Goal: Task Accomplishment & Management: Complete application form

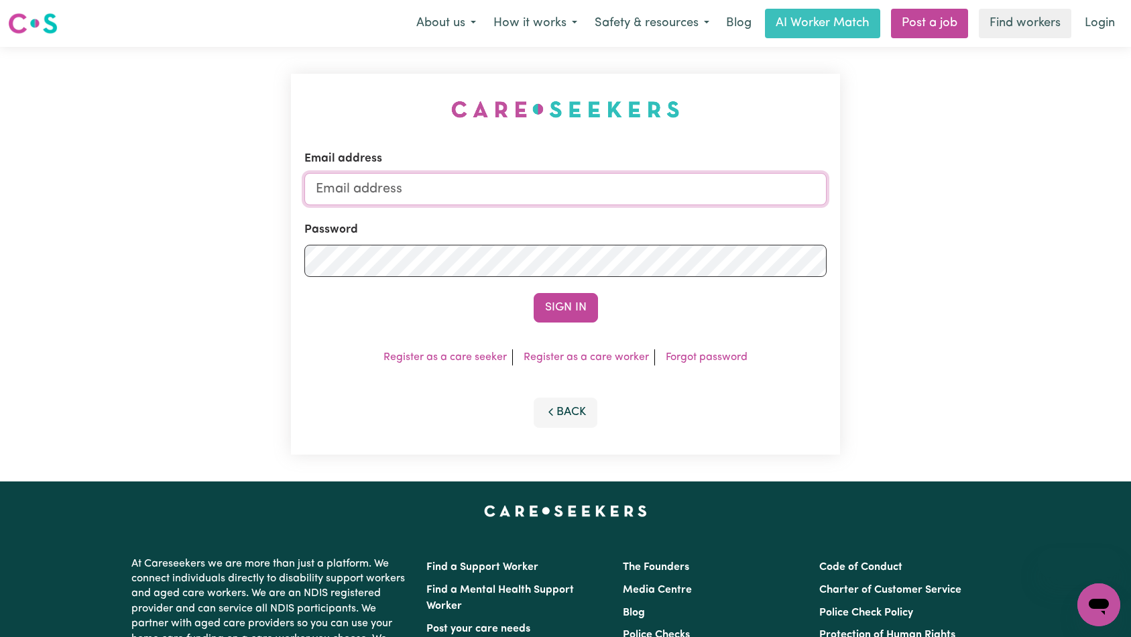
click at [600, 196] on input "Email address" at bounding box center [565, 189] width 523 height 32
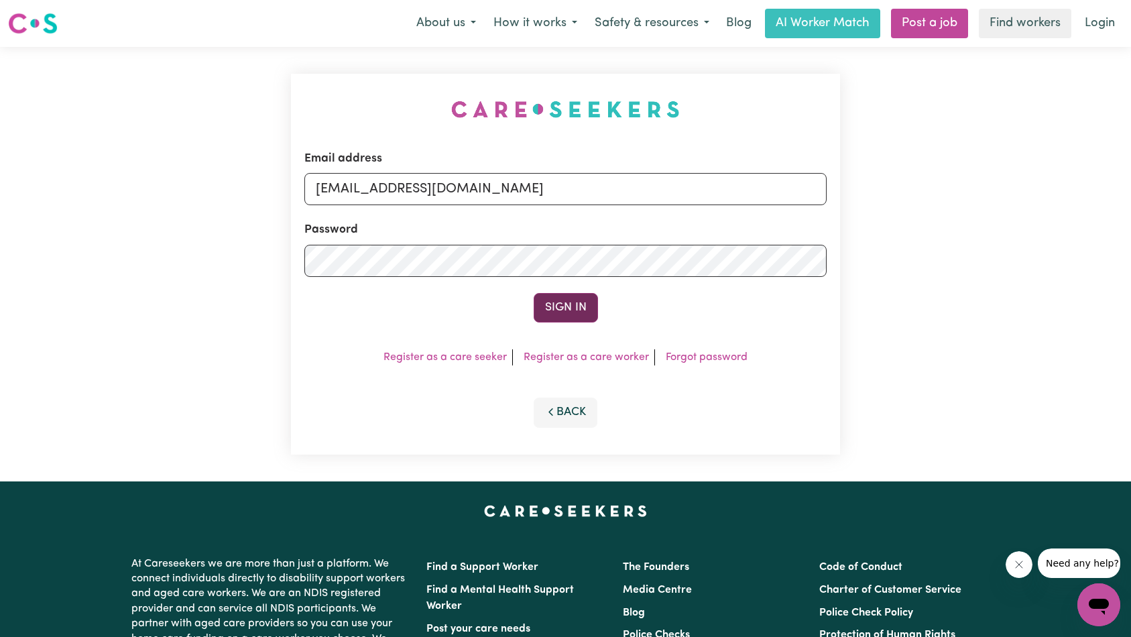
type input "[EMAIL_ADDRESS][DOMAIN_NAME]"
click at [572, 301] on button "Sign In" at bounding box center [566, 308] width 64 height 30
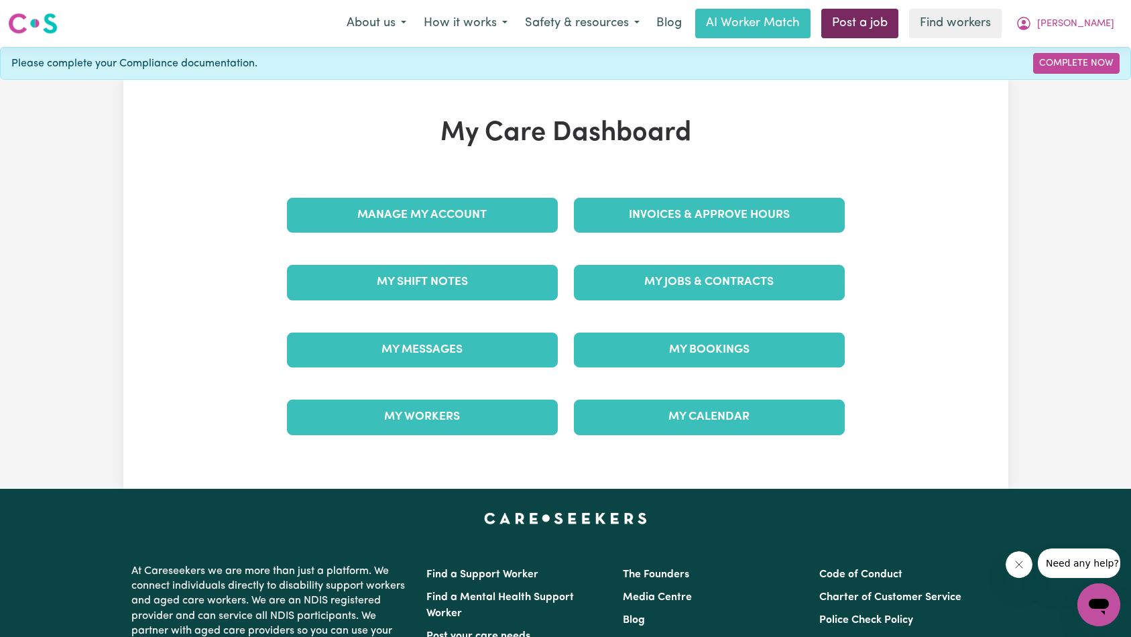
click at [899, 17] on link "Post a job" at bounding box center [859, 24] width 77 height 30
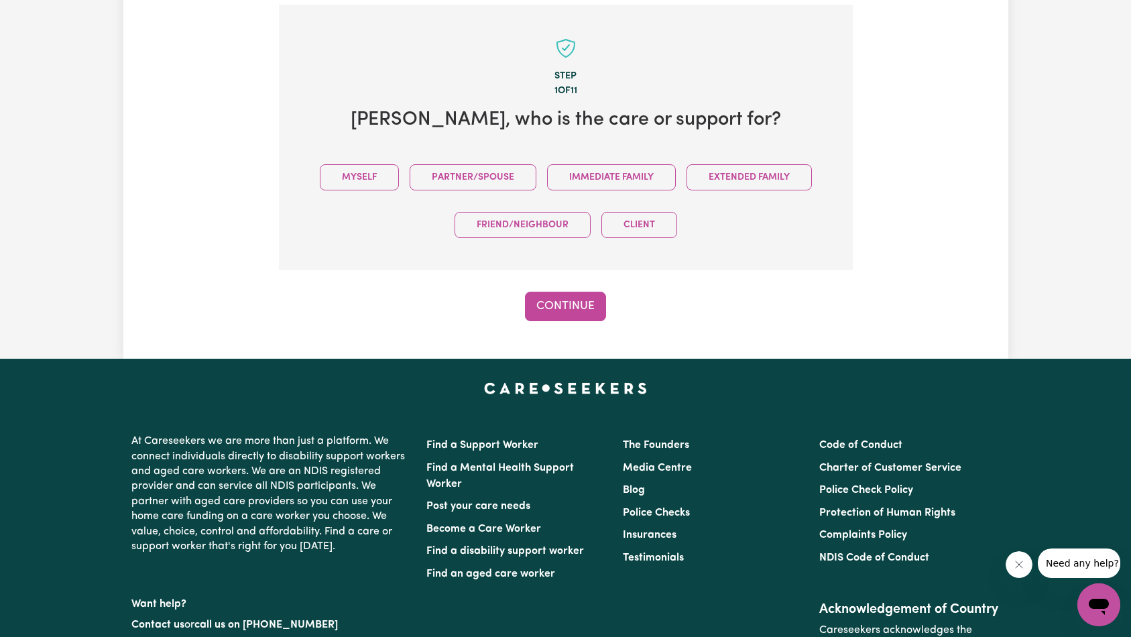
scroll to position [294, 0]
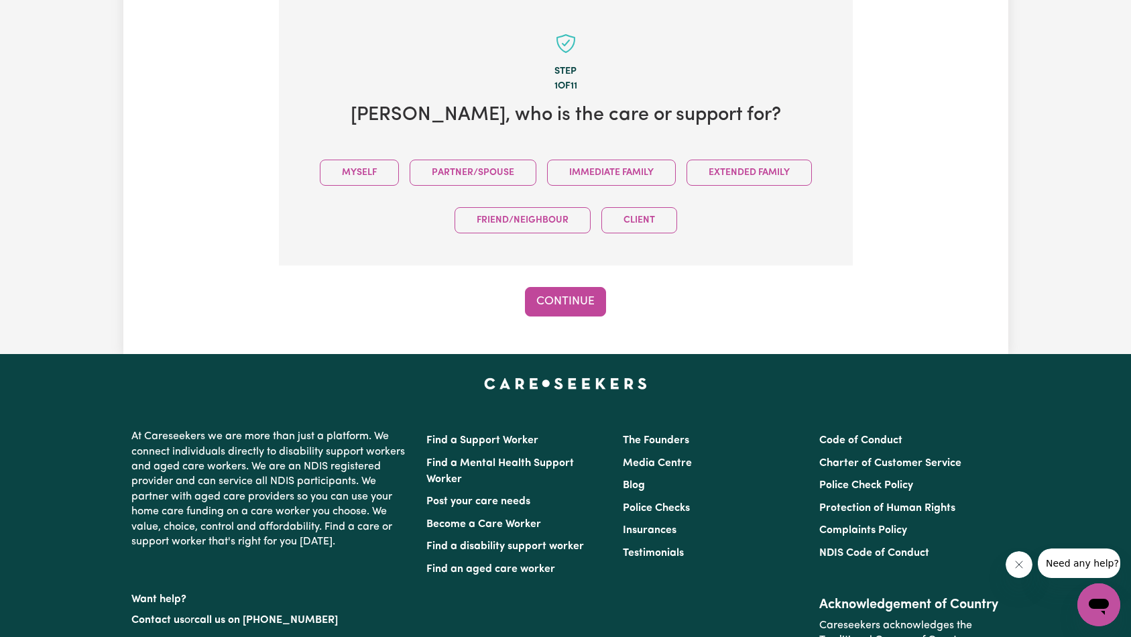
drag, startPoint x: 1012, startPoint y: 569, endPoint x: 1017, endPoint y: 562, distance: 8.2
click at [1012, 568] on button "Close message from company" at bounding box center [1018, 564] width 27 height 27
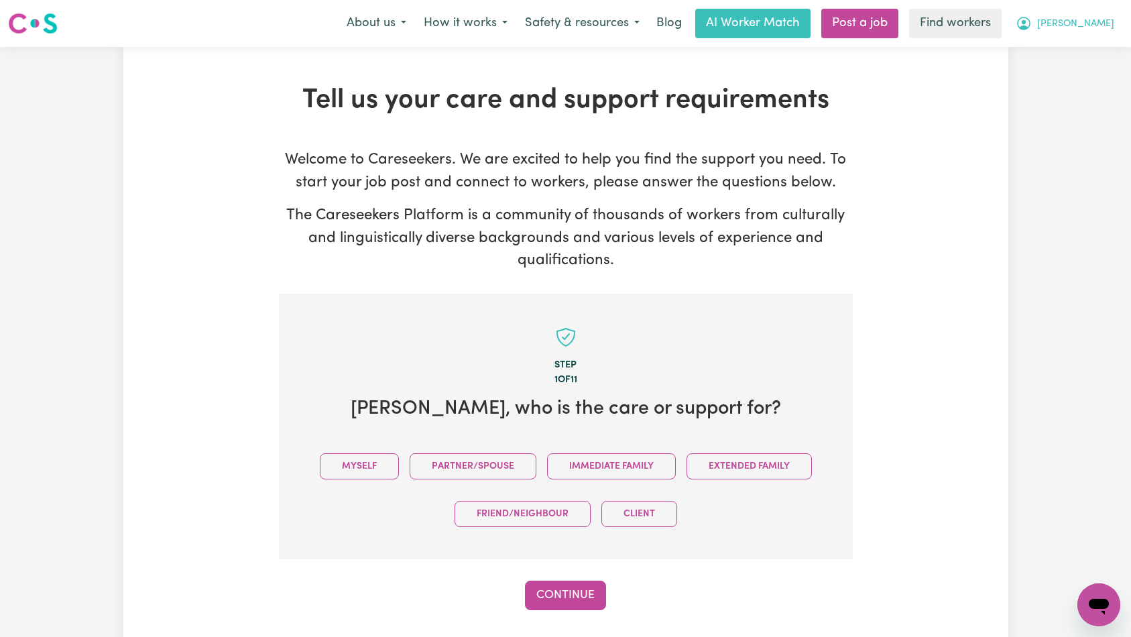
click at [1090, 21] on span "[PERSON_NAME]" at bounding box center [1075, 24] width 77 height 15
click at [1079, 68] on link "Logout" at bounding box center [1070, 76] width 106 height 25
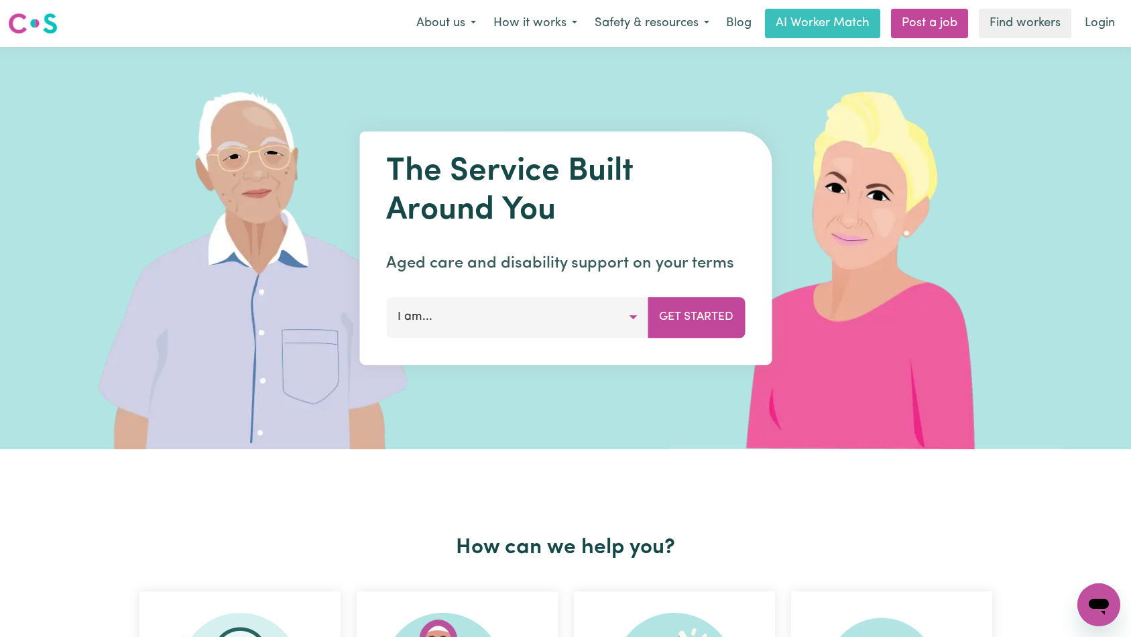
click at [410, 89] on img at bounding box center [263, 248] width 400 height 402
click at [1095, 27] on link "Login" at bounding box center [1100, 24] width 46 height 30
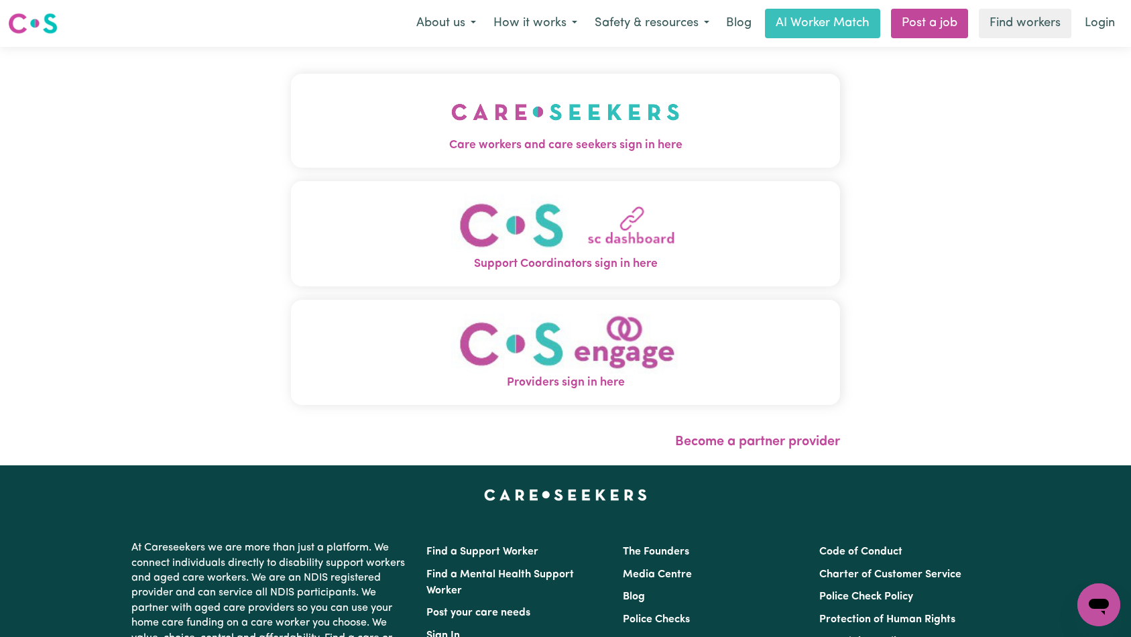
click at [325, 144] on span "Care workers and care seekers sign in here" at bounding box center [566, 145] width 550 height 17
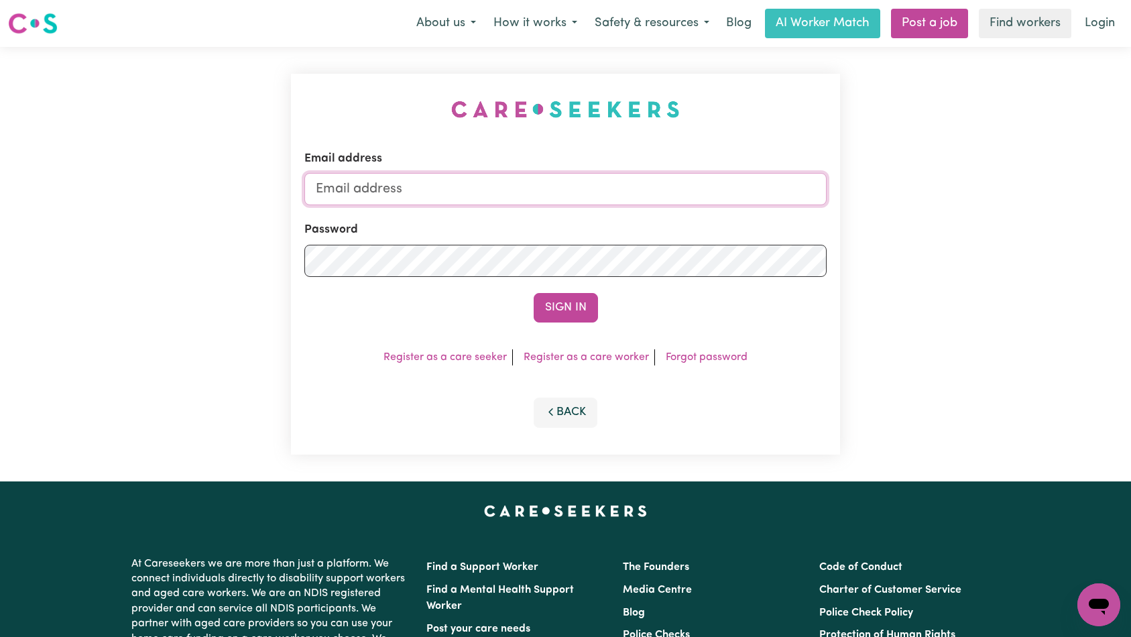
click at [553, 182] on input "Email address" at bounding box center [565, 189] width 523 height 32
type input "[EMAIL_ADDRESS][DOMAIN_NAME]"
click at [550, 309] on button "Sign In" at bounding box center [566, 308] width 64 height 30
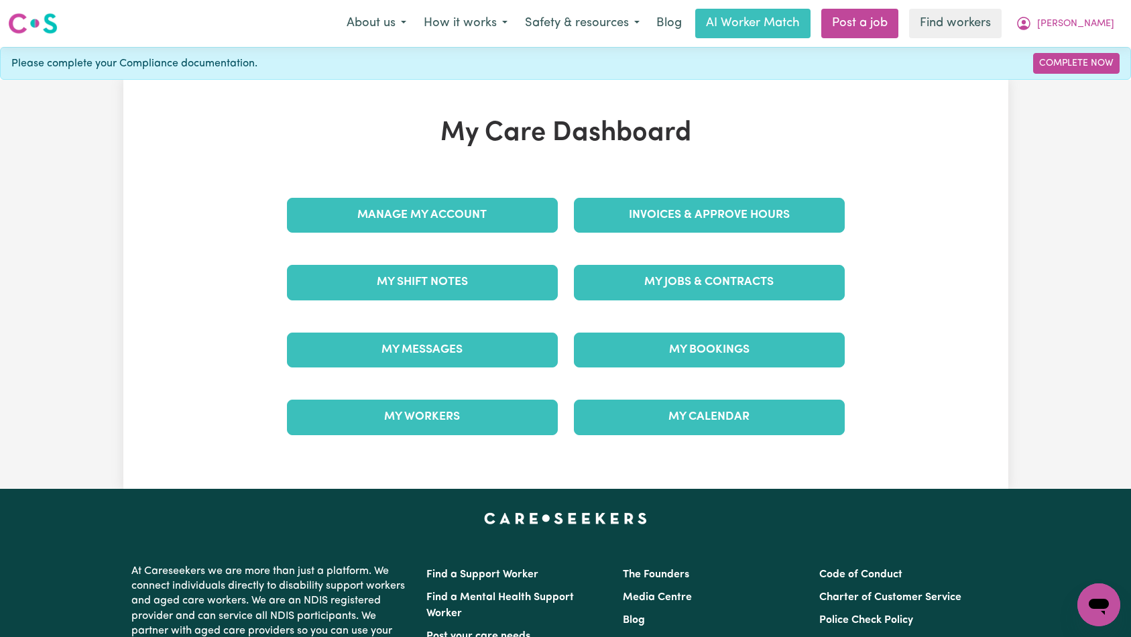
click at [877, 215] on div "My Care Dashboard Manage My Account Invoices & Approve Hours My Shift Notes My …" at bounding box center [565, 284] width 885 height 334
click at [899, 27] on link "Post a job" at bounding box center [859, 24] width 77 height 30
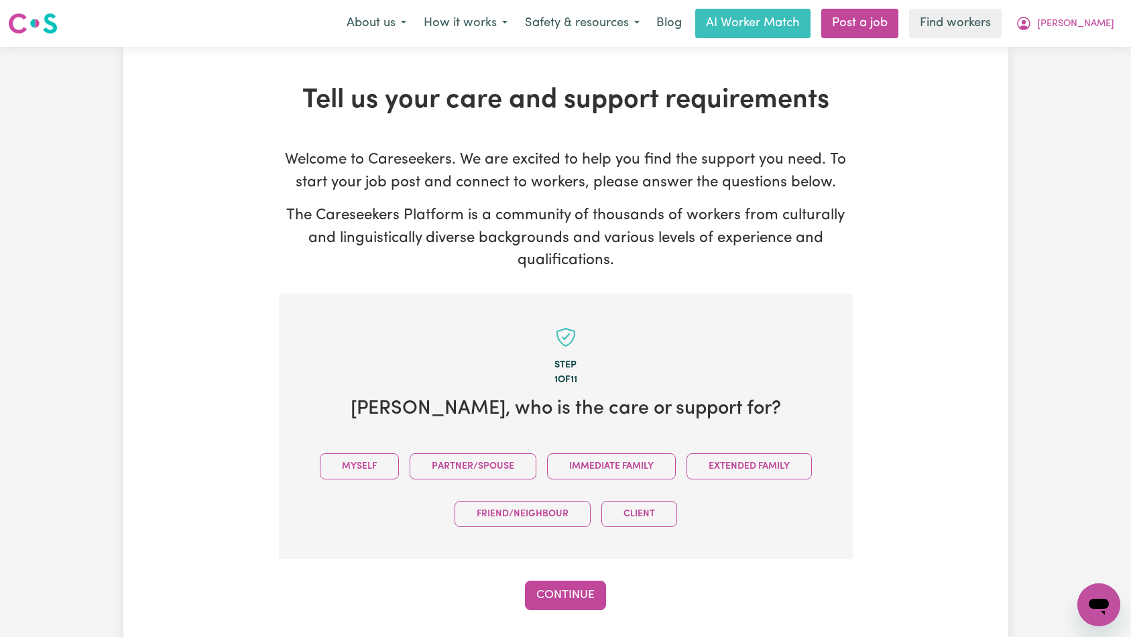
scroll to position [136, 0]
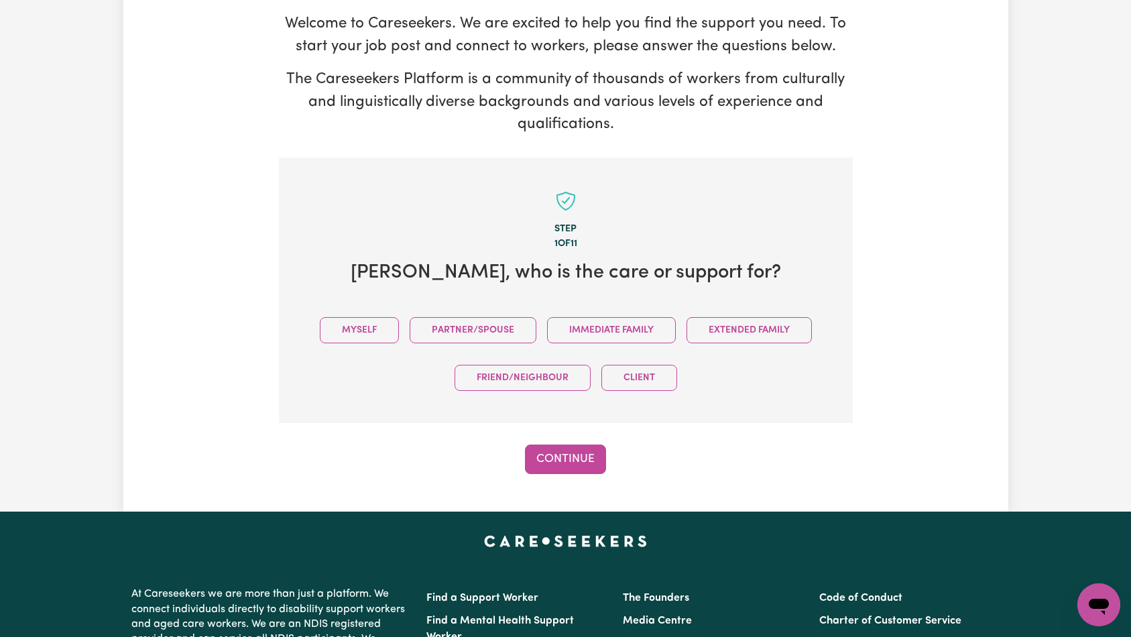
click at [390, 388] on div "Myself Partner/Spouse Immediate Family Extended Family Friend/Neighbour Client" at bounding box center [565, 353] width 531 height 95
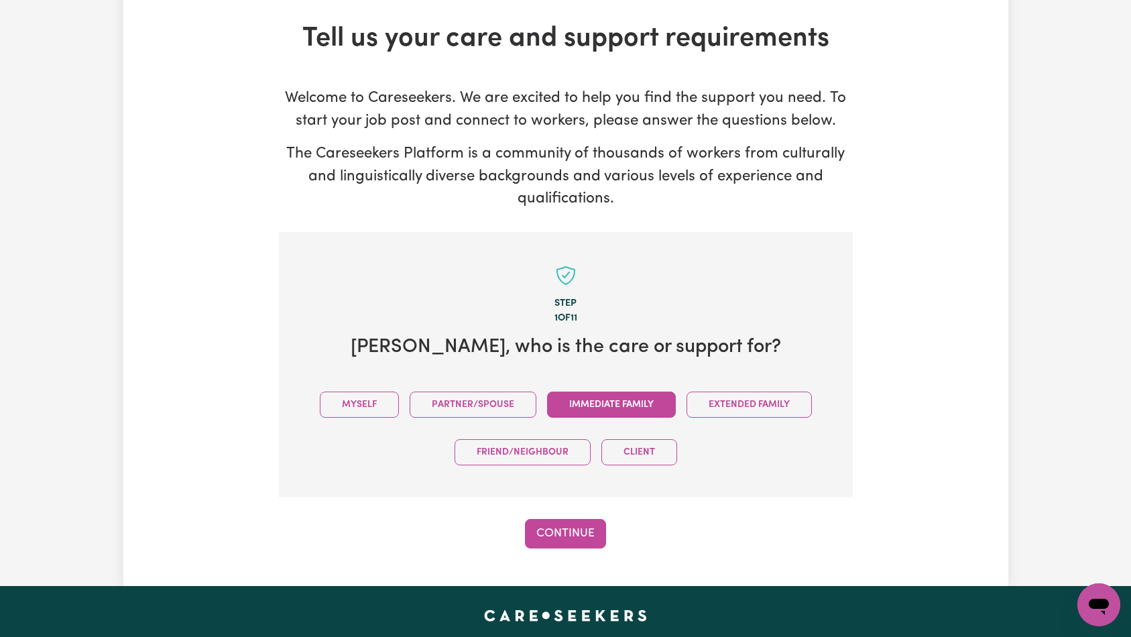
click at [620, 399] on button "Immediate Family" at bounding box center [611, 405] width 129 height 26
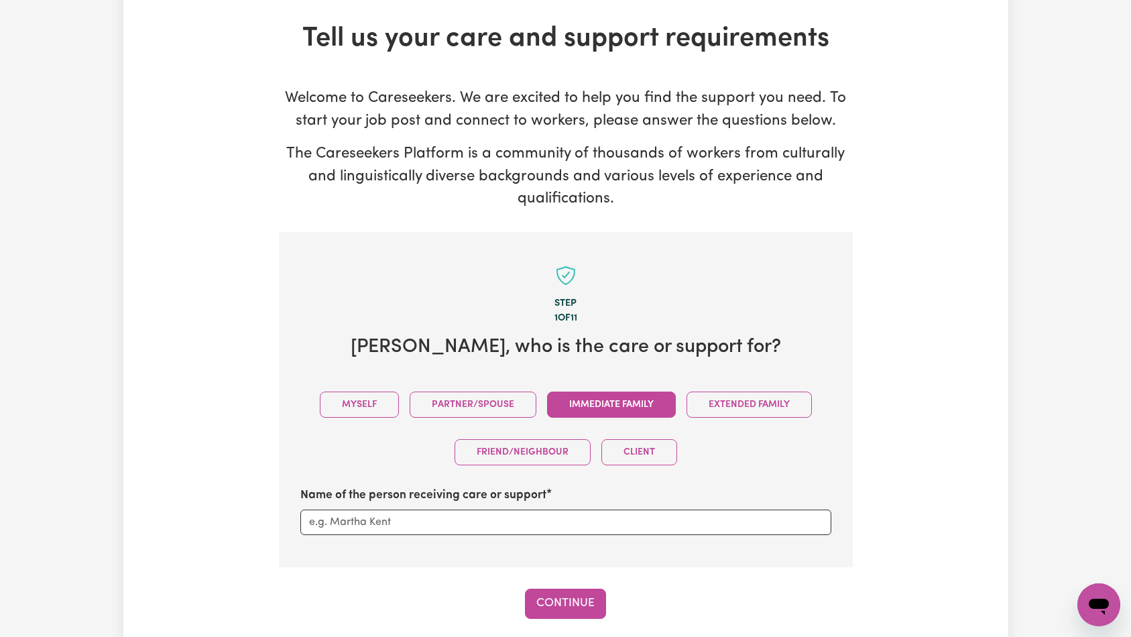
scroll to position [166, 0]
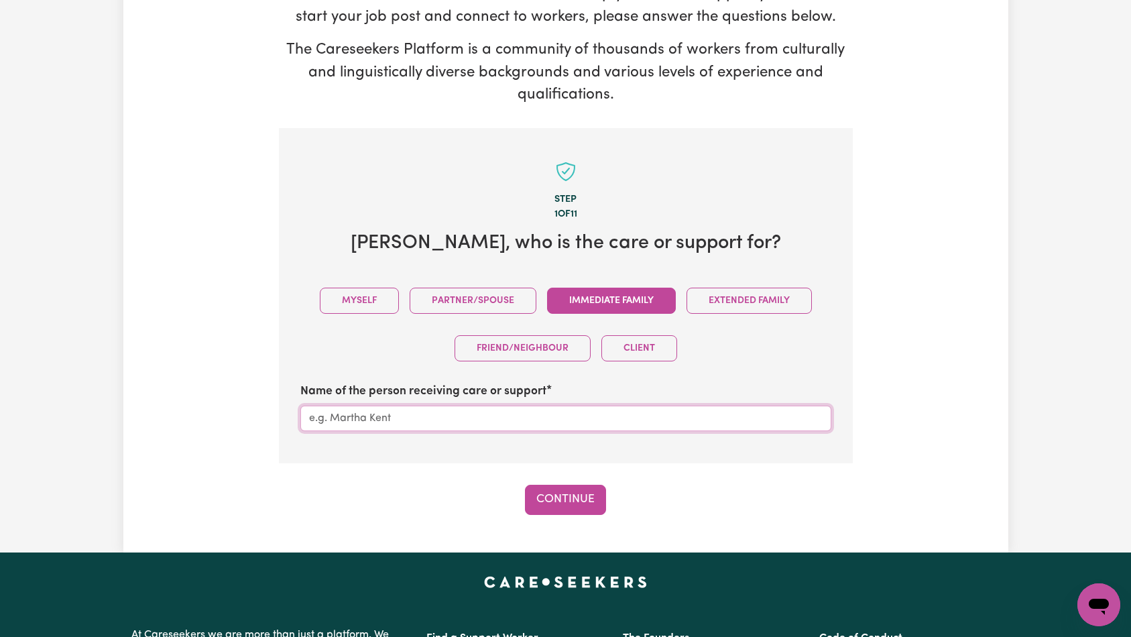
click at [518, 414] on input "Name of the person receiving care or support" at bounding box center [565, 418] width 531 height 25
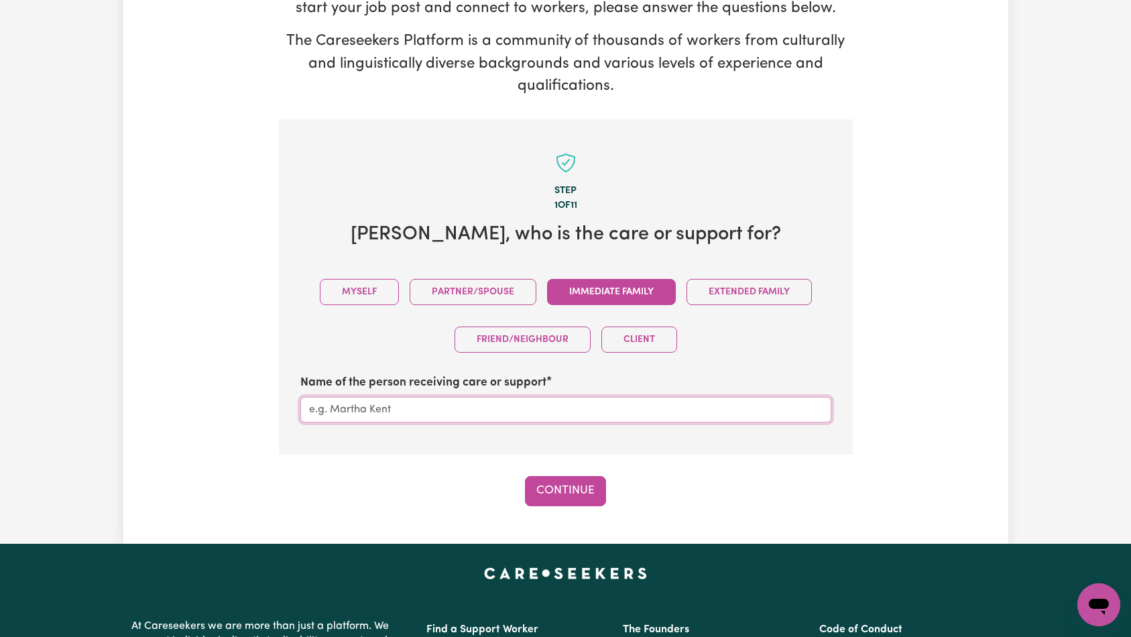
scroll to position [183, 0]
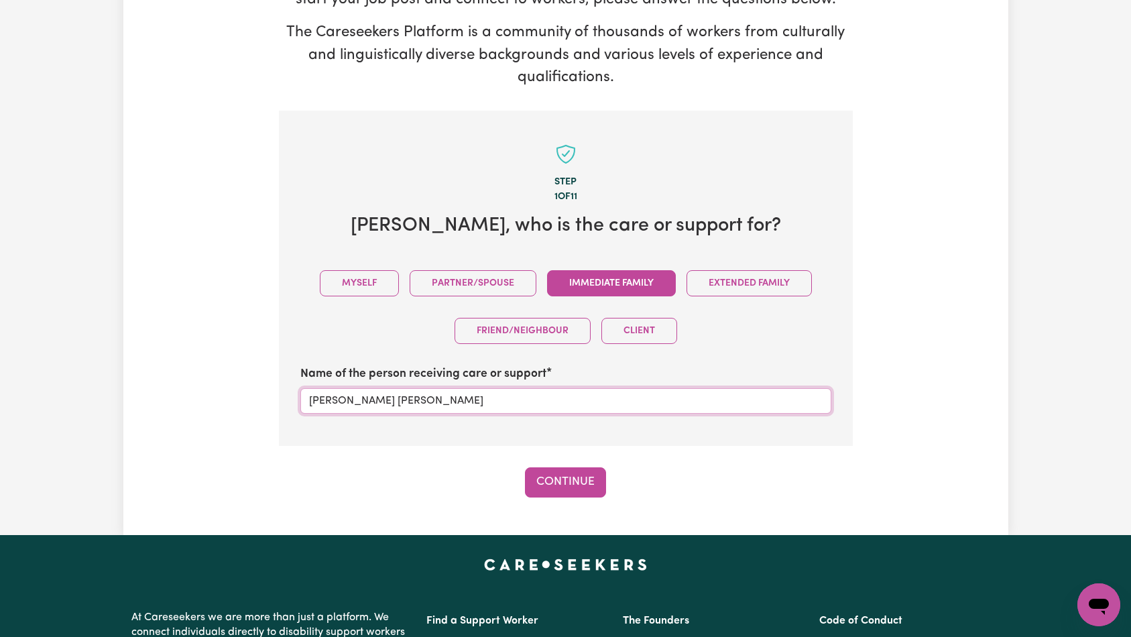
type input "[PERSON_NAME] [PERSON_NAME]"
click at [581, 478] on button "Continue" at bounding box center [565, 482] width 81 height 30
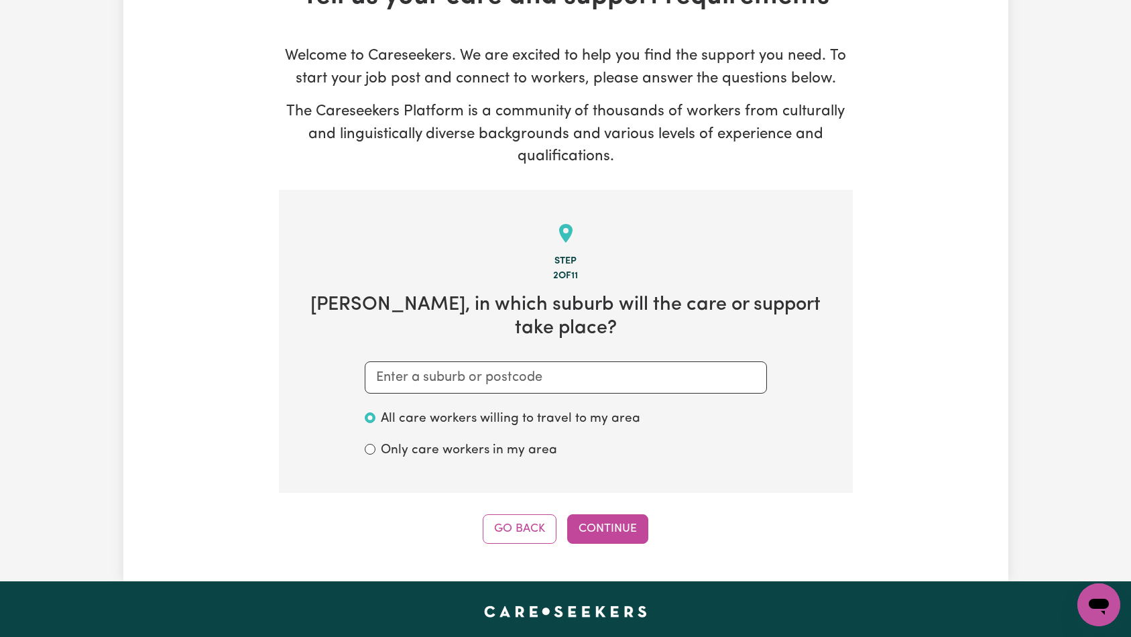
scroll to position [112, 0]
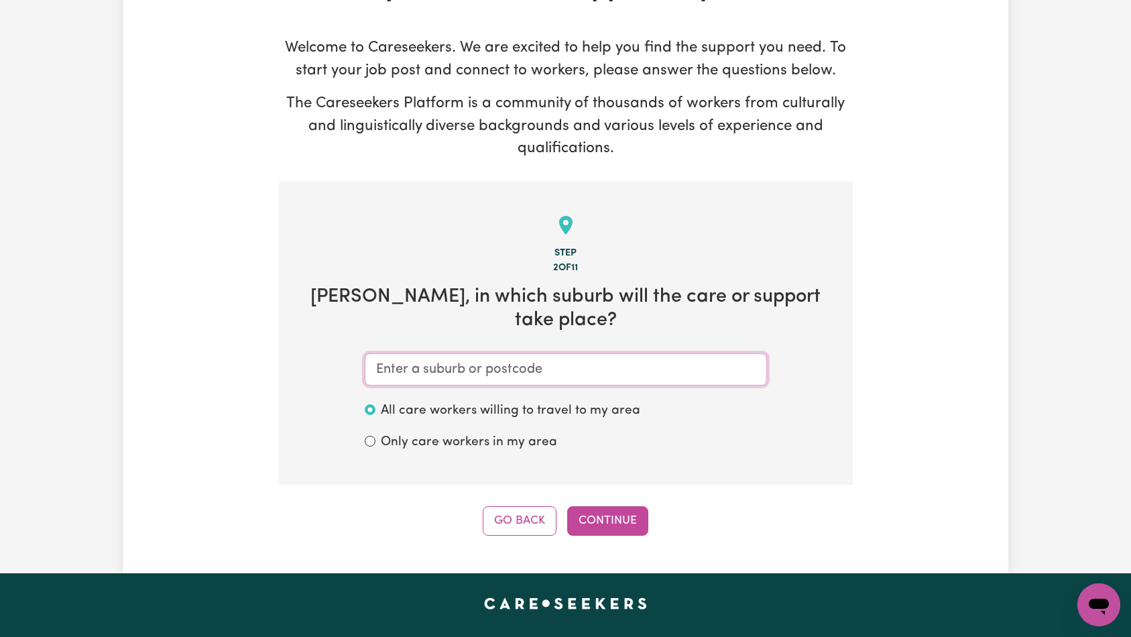
click at [660, 375] on input "text" at bounding box center [566, 369] width 402 height 32
type input "hi"
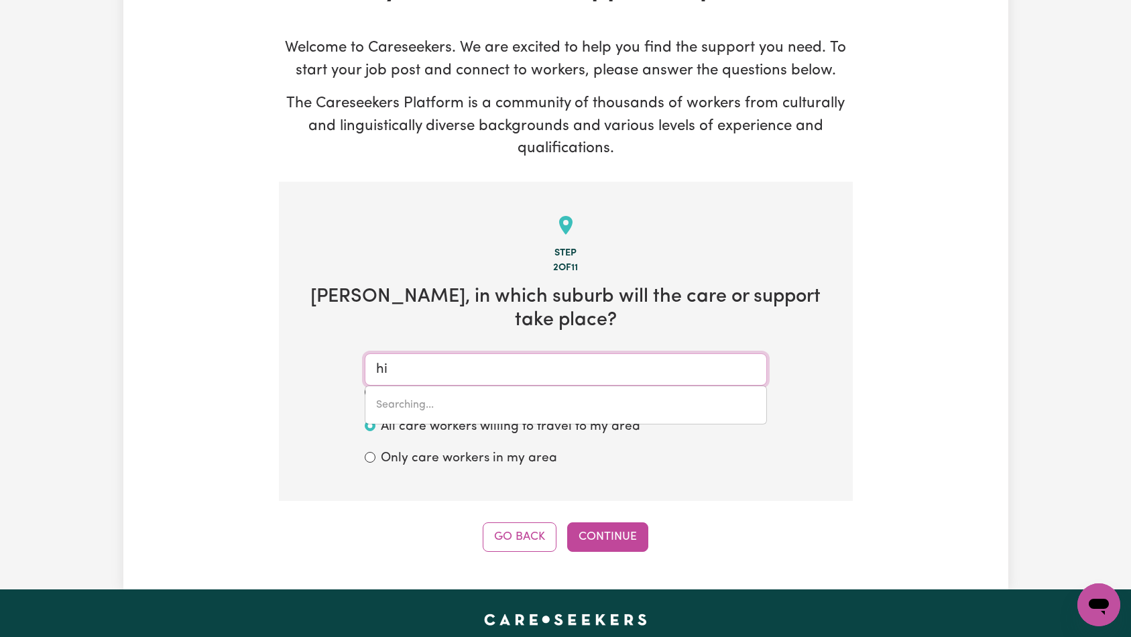
type input "hiAMDALE, [GEOGRAPHIC_DATA], 3847"
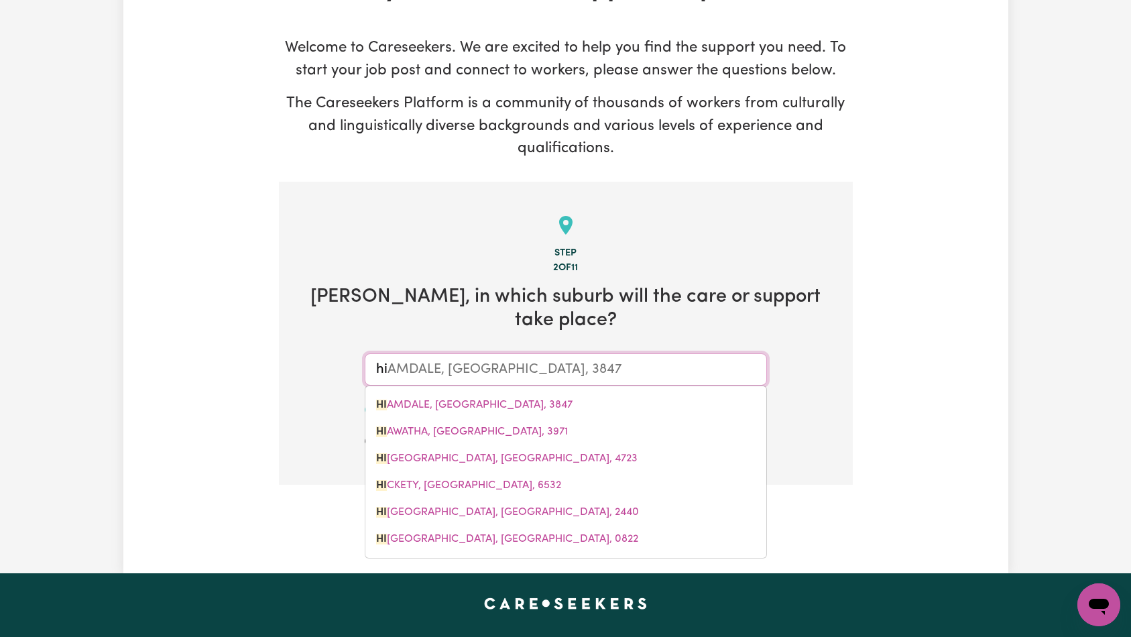
type input "hil"
type input "hill"
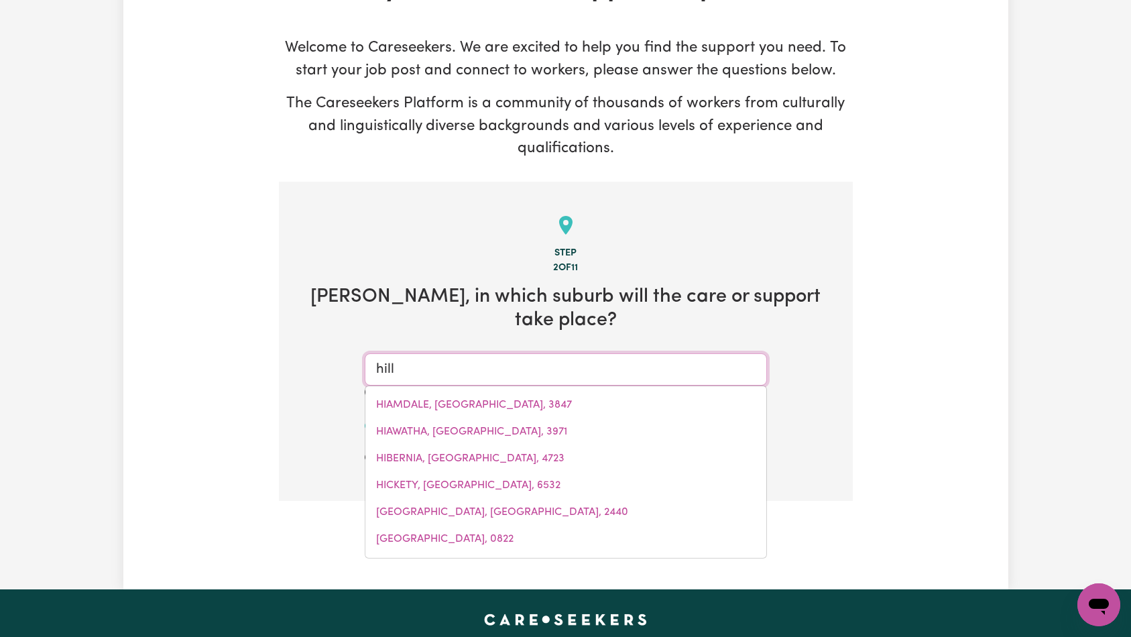
type input "[GEOGRAPHIC_DATA], [GEOGRAPHIC_DATA], 2850"
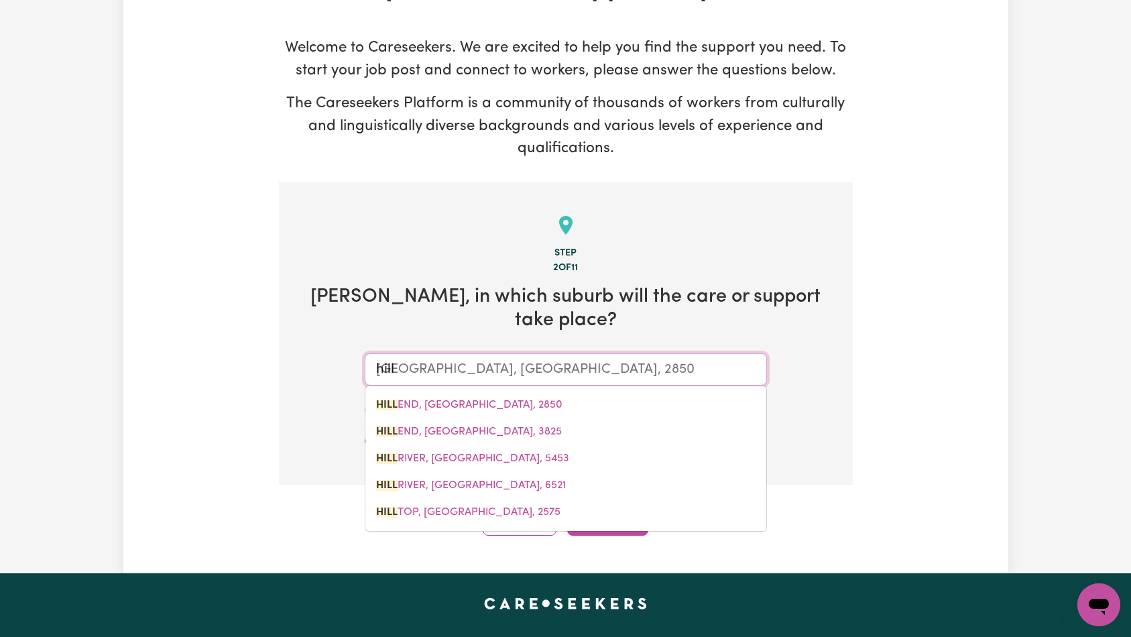
type input "hills"
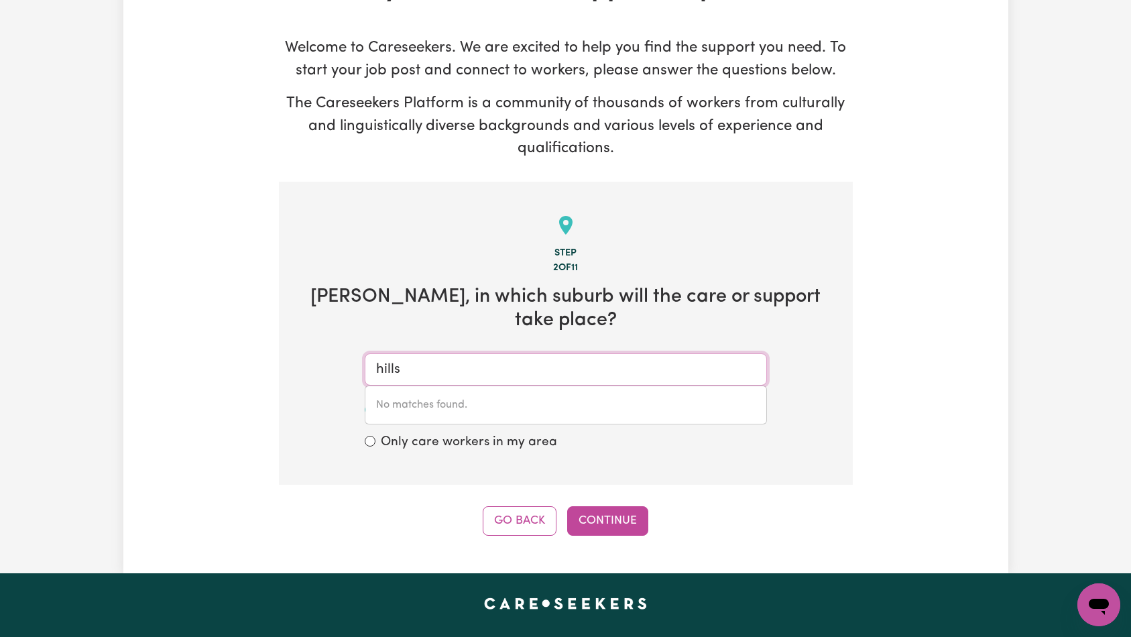
type input "hill"
type input "[GEOGRAPHIC_DATA], [GEOGRAPHIC_DATA], 2850"
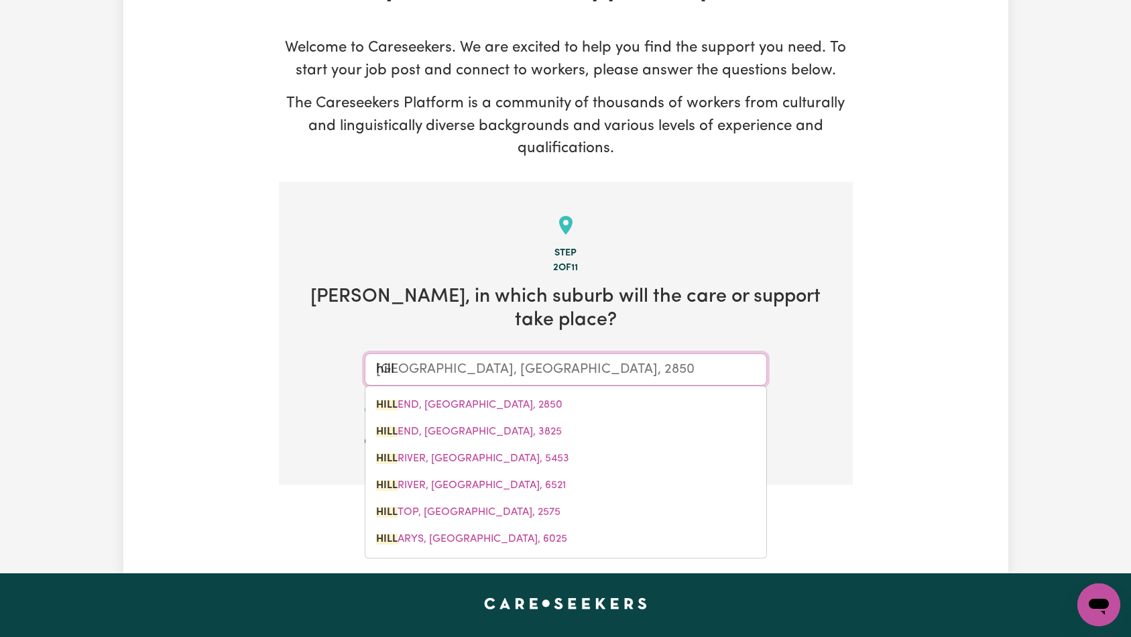
type input "hill s"
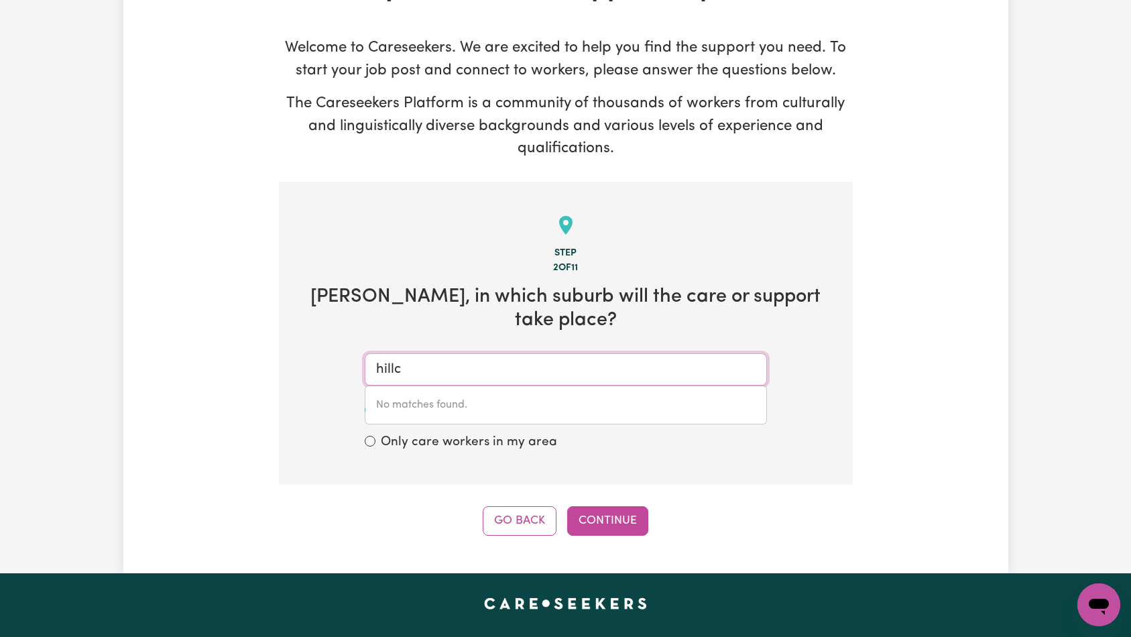
type input "hillcr"
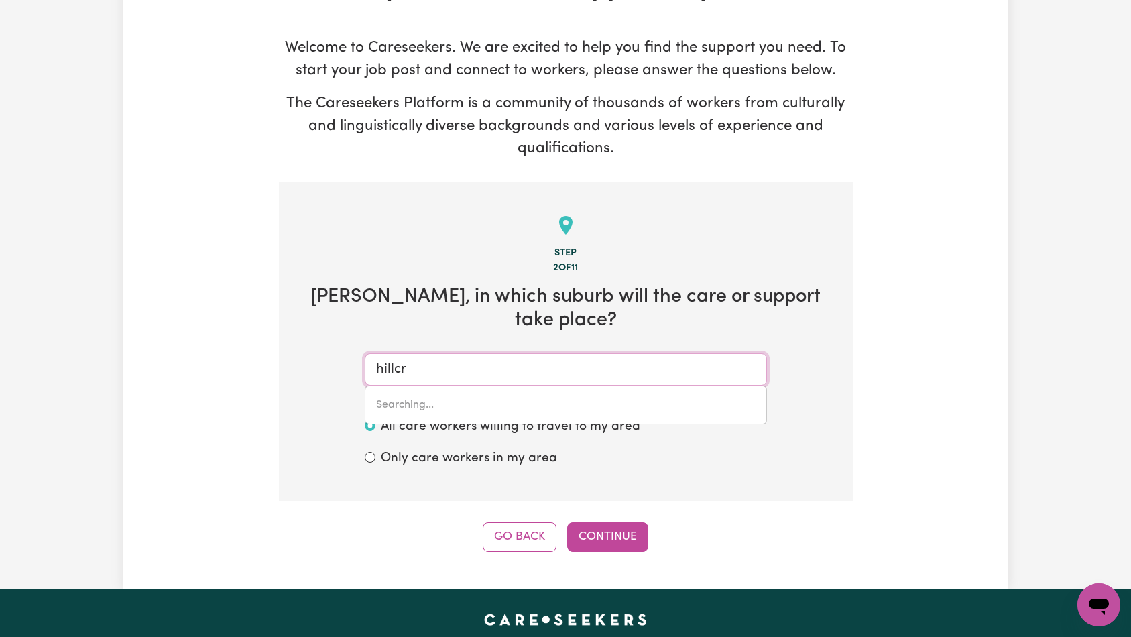
type input "hillcrEST, [GEOGRAPHIC_DATA], 4118"
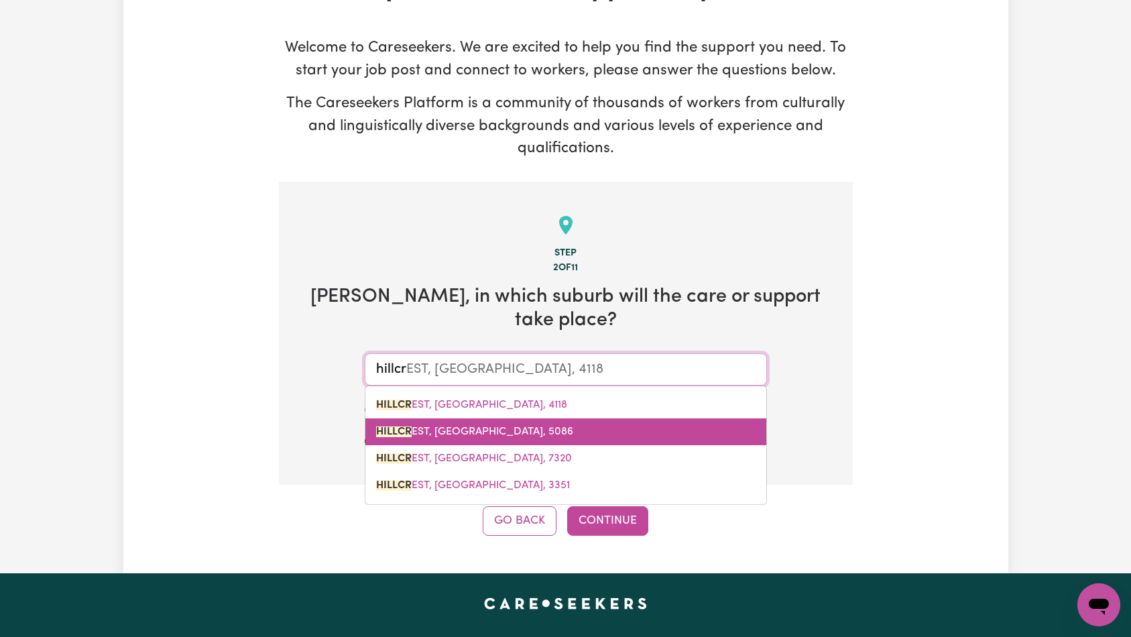
click at [673, 428] on link "HILLCR EST, [GEOGRAPHIC_DATA], 5086" at bounding box center [565, 431] width 401 height 27
type input "HILLCREST, [GEOGRAPHIC_DATA]"
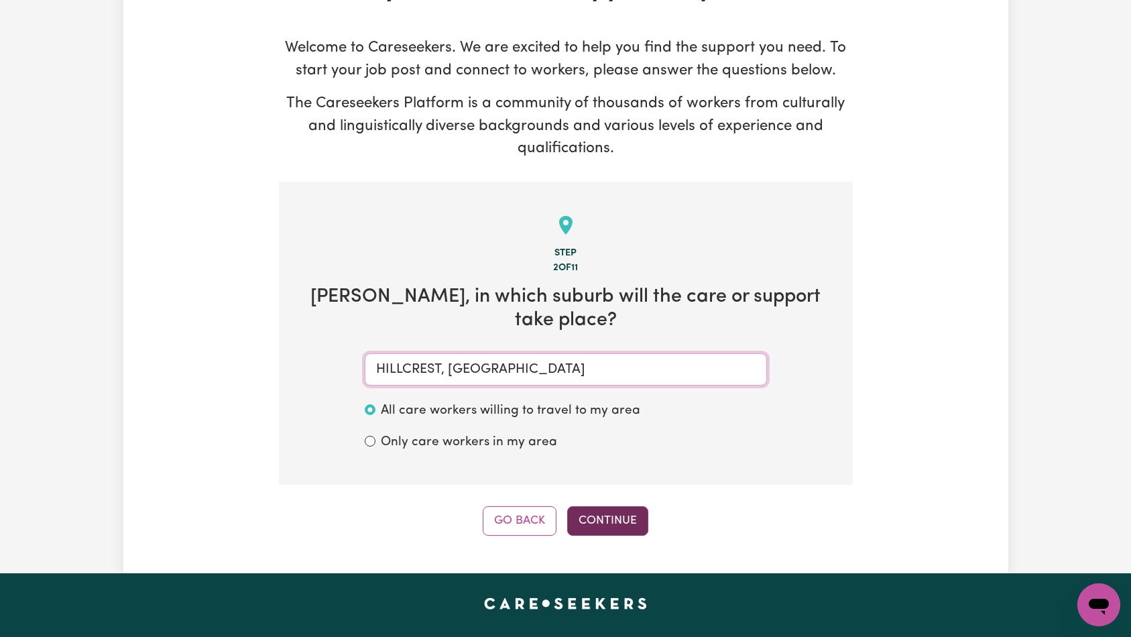
type input "HILLCREST, [GEOGRAPHIC_DATA]"
click at [599, 517] on button "Continue" at bounding box center [607, 521] width 81 height 30
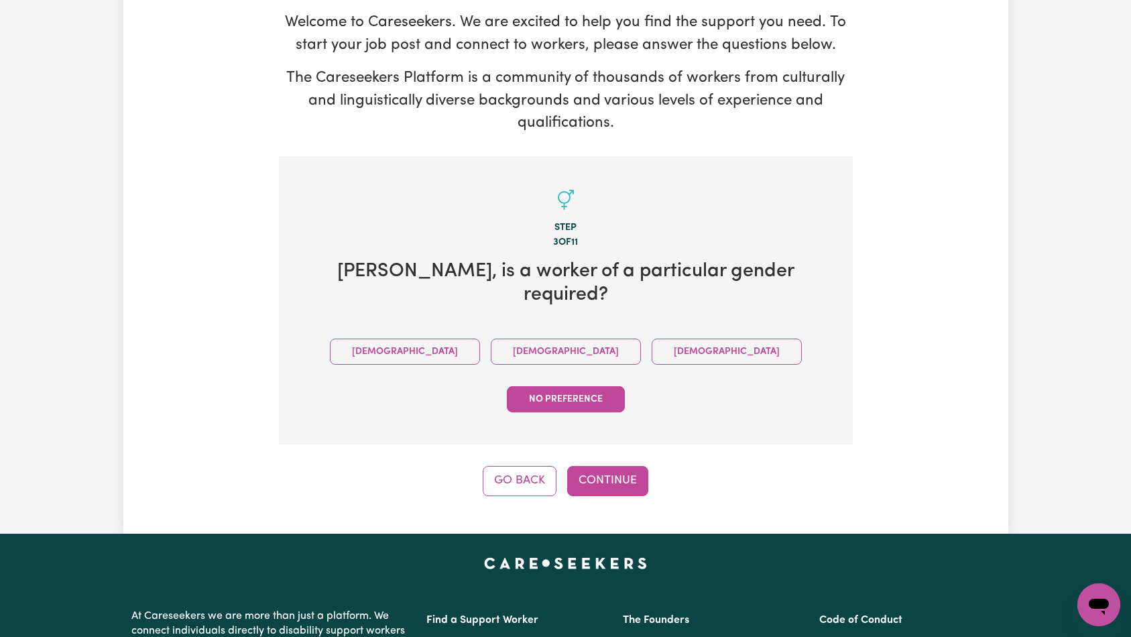
scroll to position [146, 0]
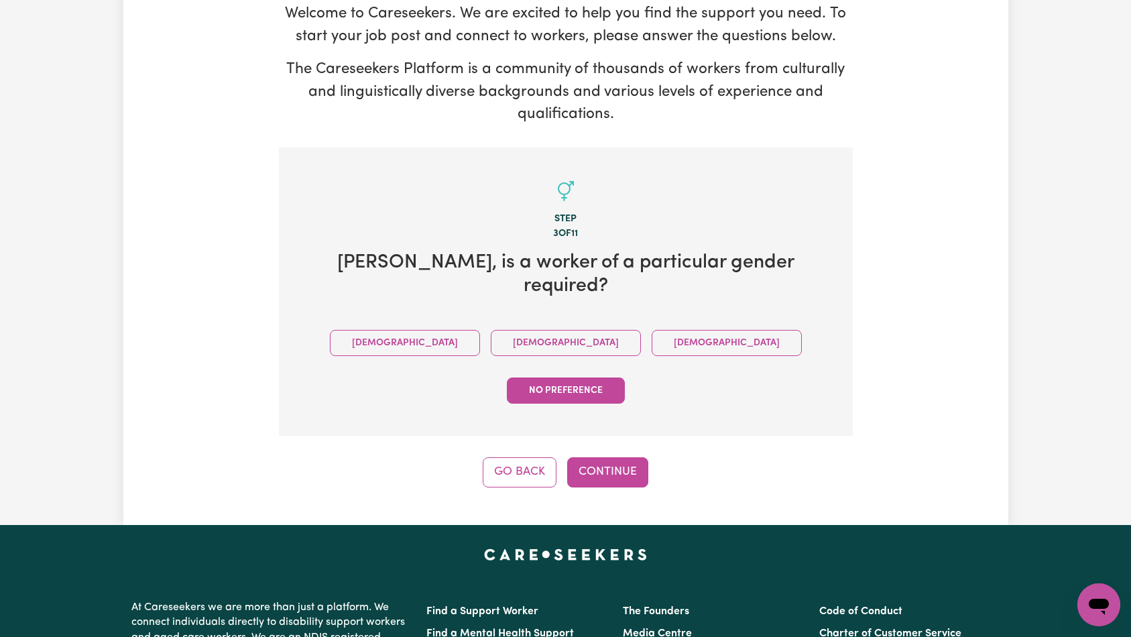
click at [746, 457] on div "Go Back Continue" at bounding box center [566, 472] width 574 height 30
click at [598, 457] on button "Continue" at bounding box center [607, 472] width 81 height 30
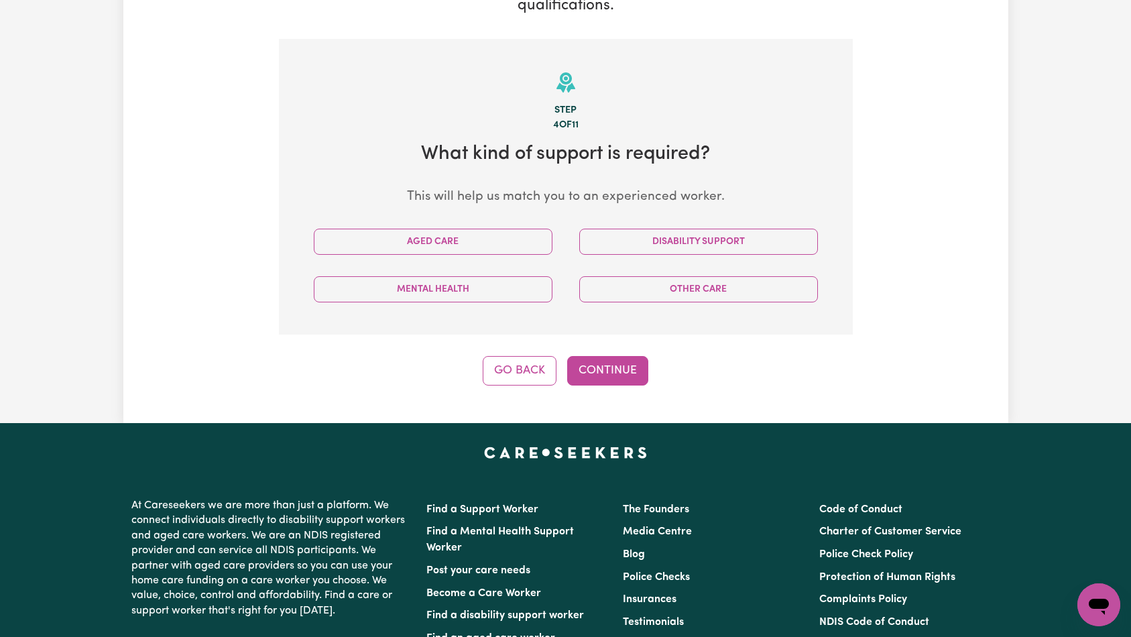
scroll to position [217, 0]
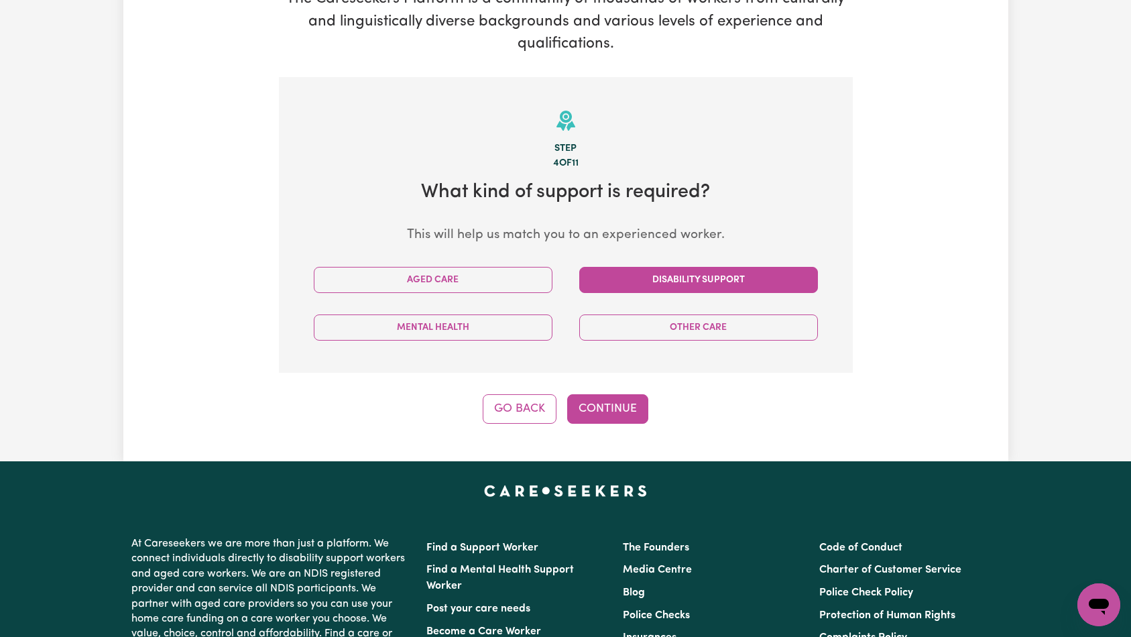
click at [711, 283] on button "Disability Support" at bounding box center [698, 280] width 239 height 26
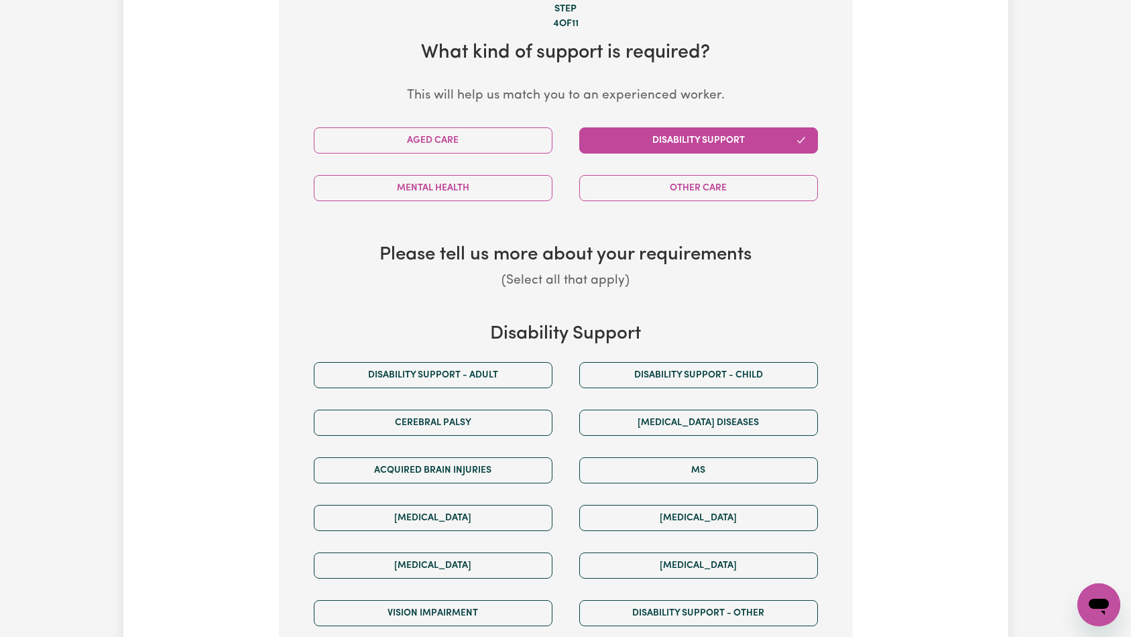
scroll to position [558, 0]
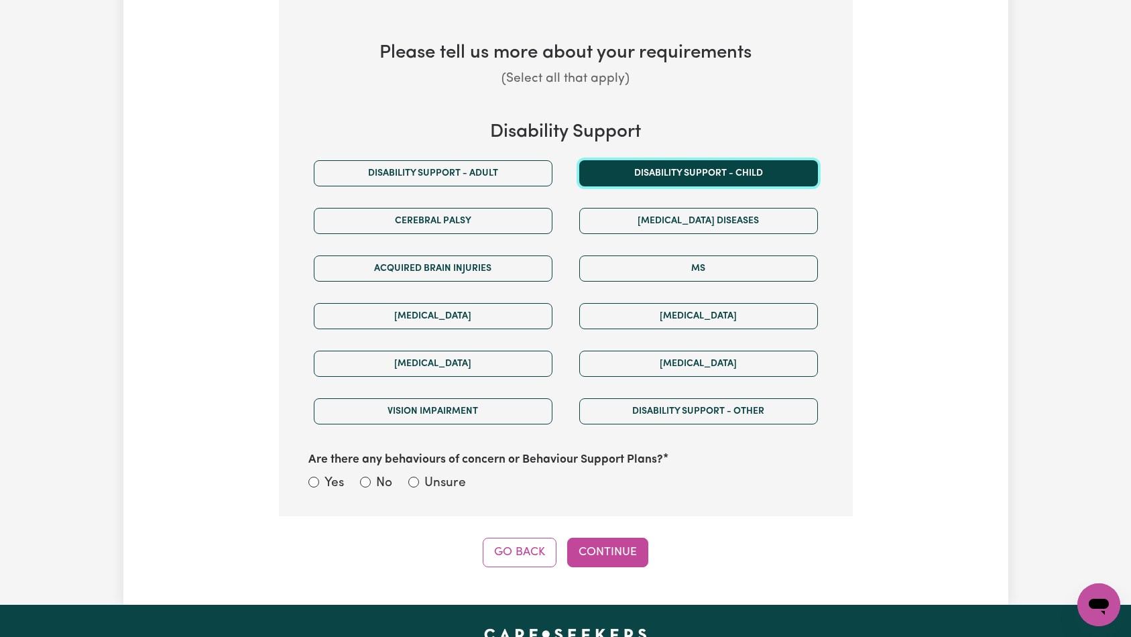
click at [716, 176] on button "Disability support - Child" at bounding box center [698, 173] width 239 height 26
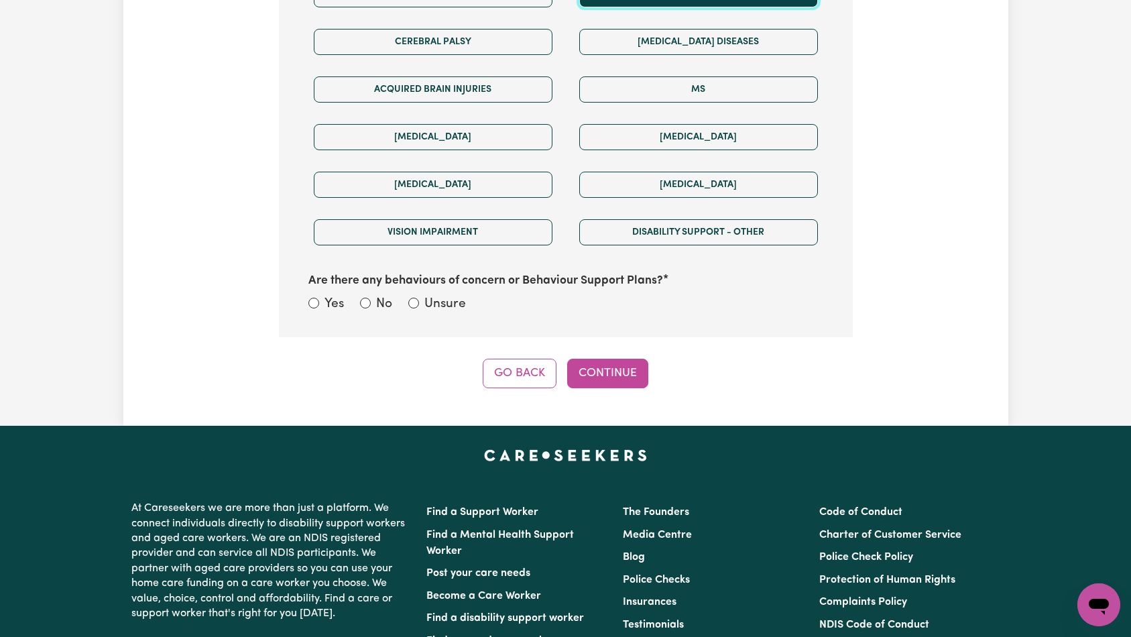
scroll to position [547, 0]
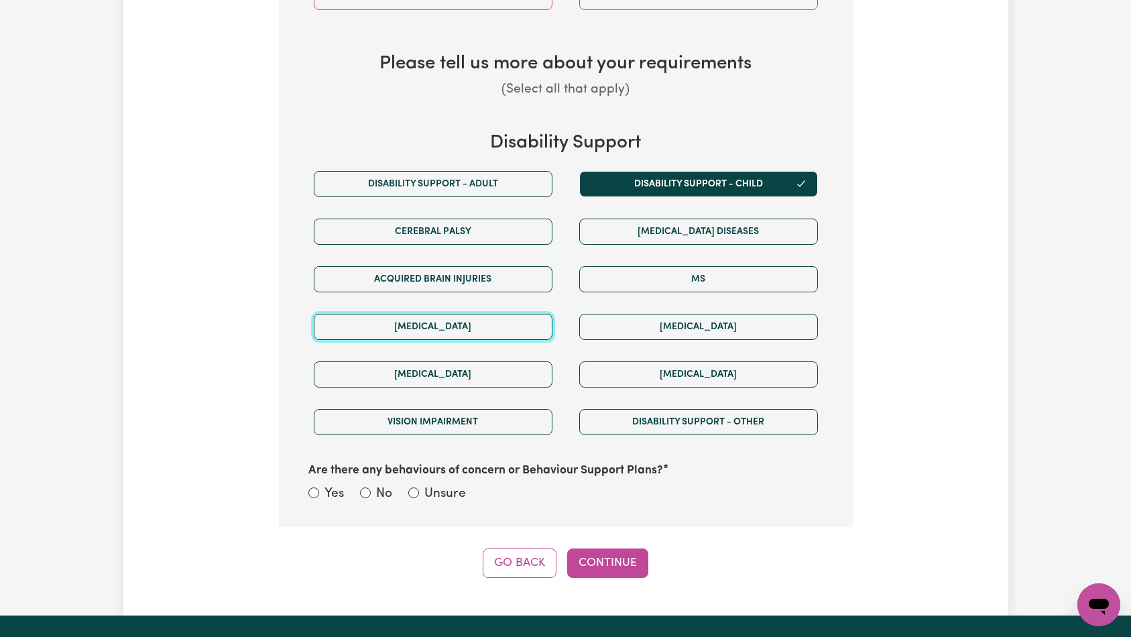
click at [467, 326] on button "[MEDICAL_DATA]" at bounding box center [433, 327] width 239 height 26
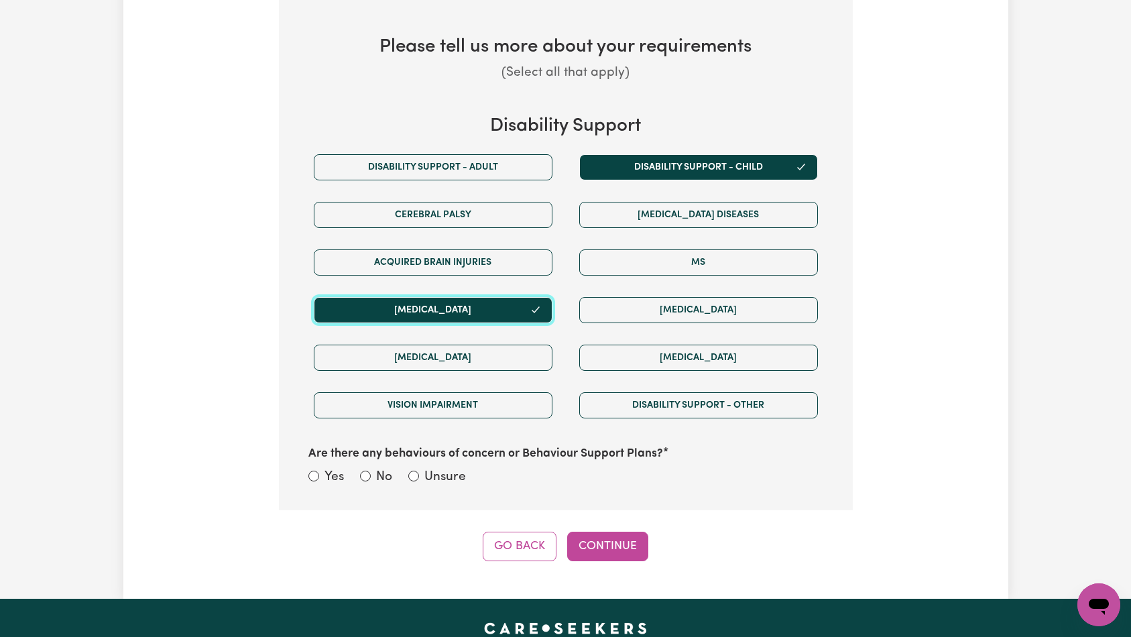
scroll to position [573, 0]
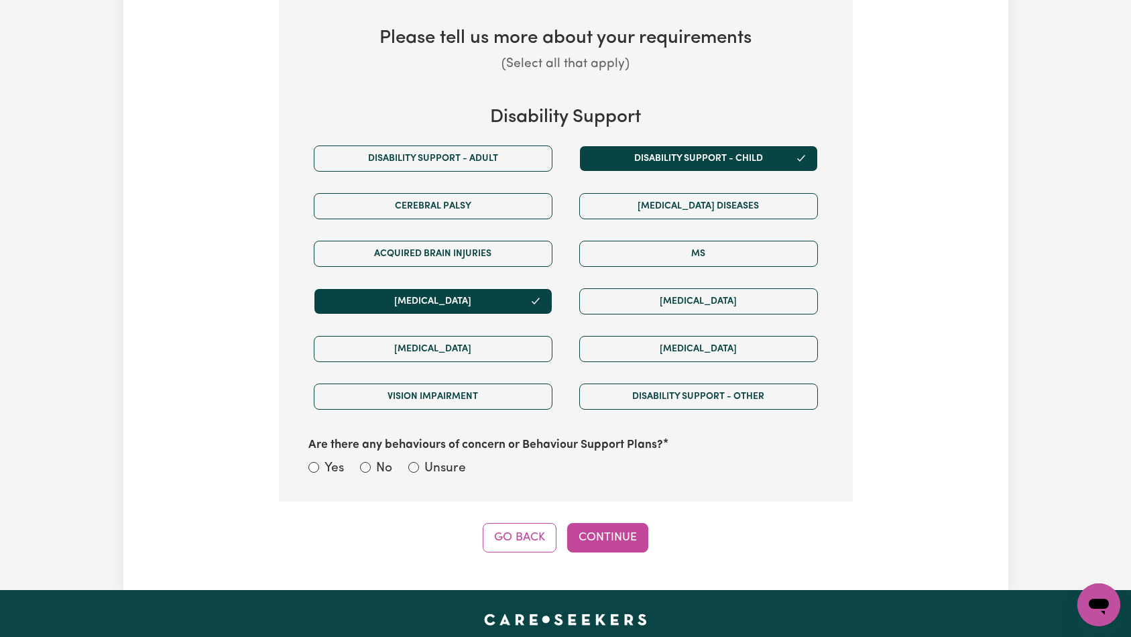
click at [327, 469] on label "Yes" at bounding box center [334, 468] width 19 height 19
click at [319, 469] on input "Yes" at bounding box center [313, 467] width 11 height 11
radio input "true"
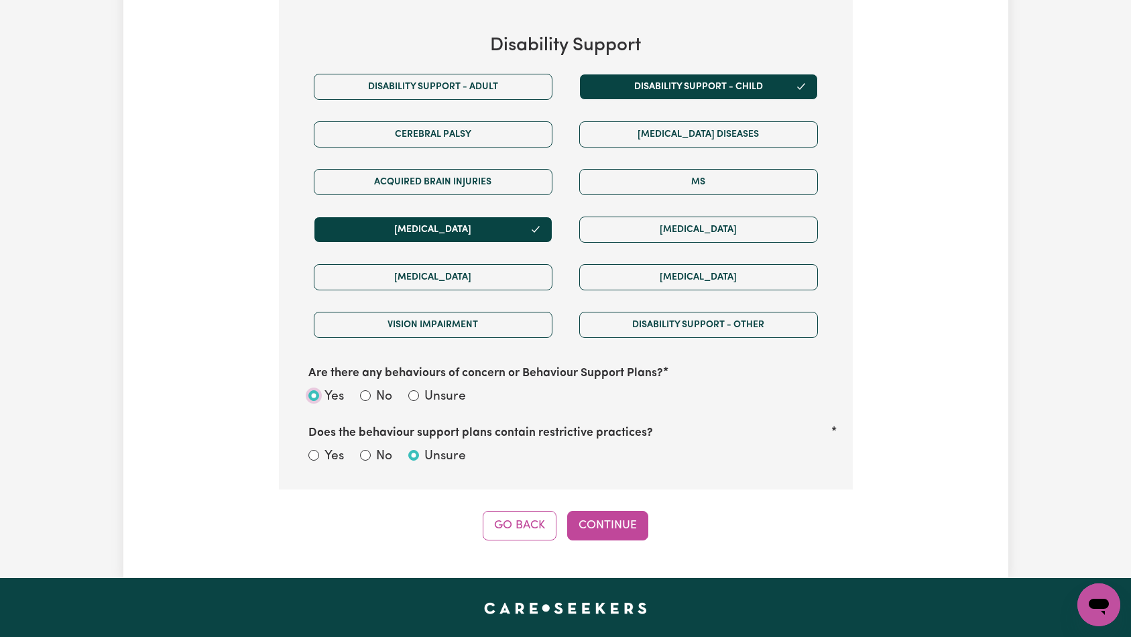
scroll to position [779, 0]
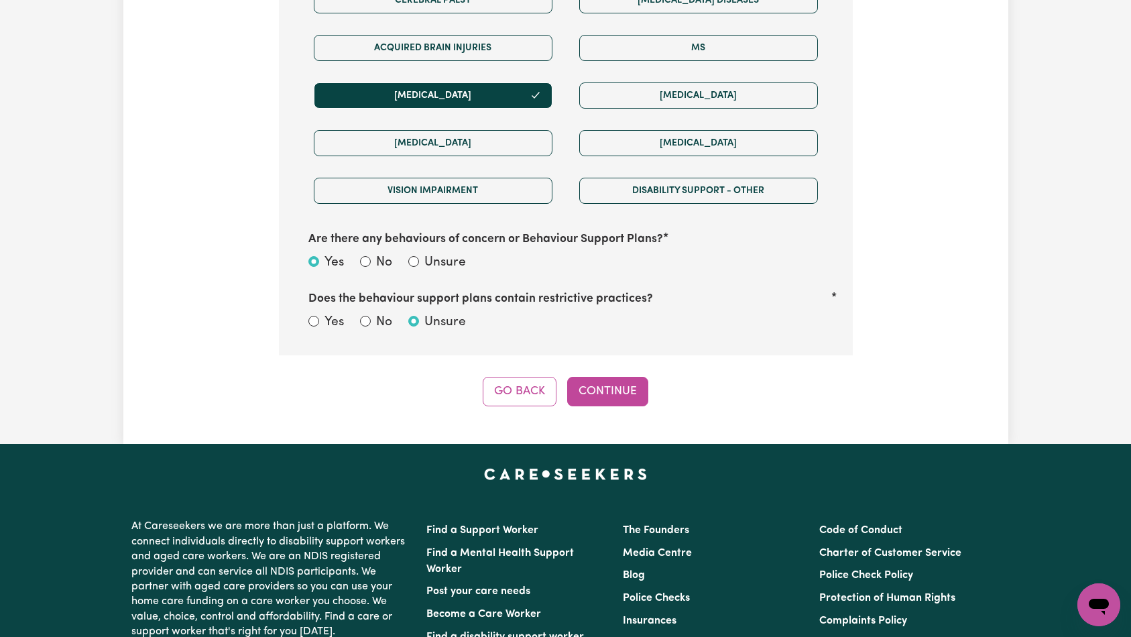
click at [369, 317] on div "No" at bounding box center [376, 322] width 32 height 19
click at [363, 323] on input "No" at bounding box center [365, 321] width 11 height 11
radio input "true"
click at [612, 398] on button "Continue" at bounding box center [607, 392] width 81 height 30
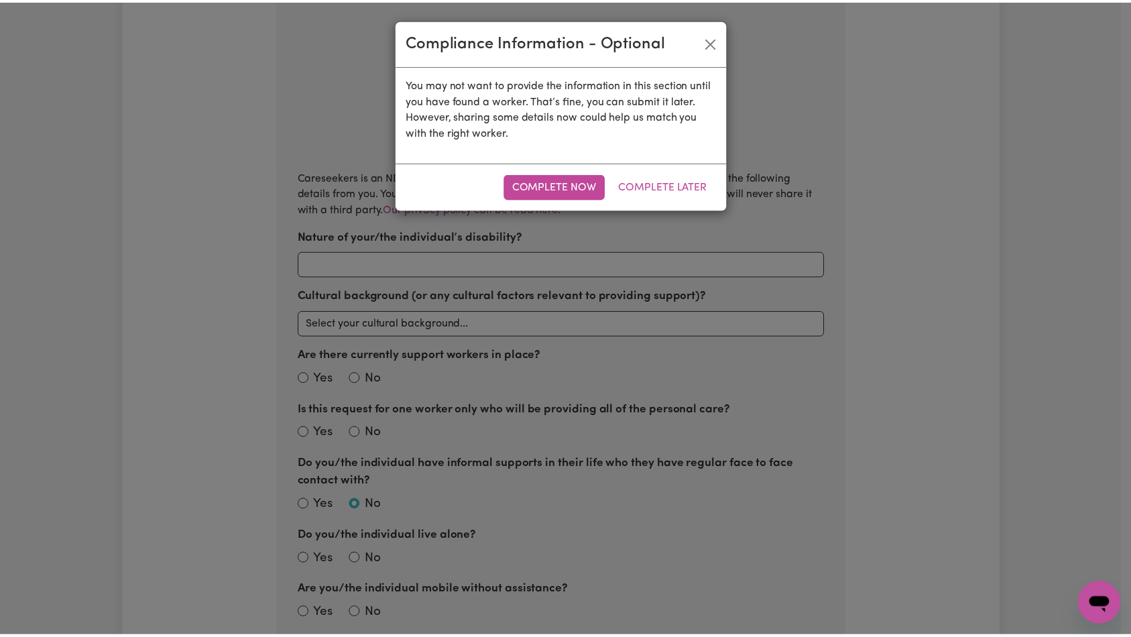
scroll to position [294, 0]
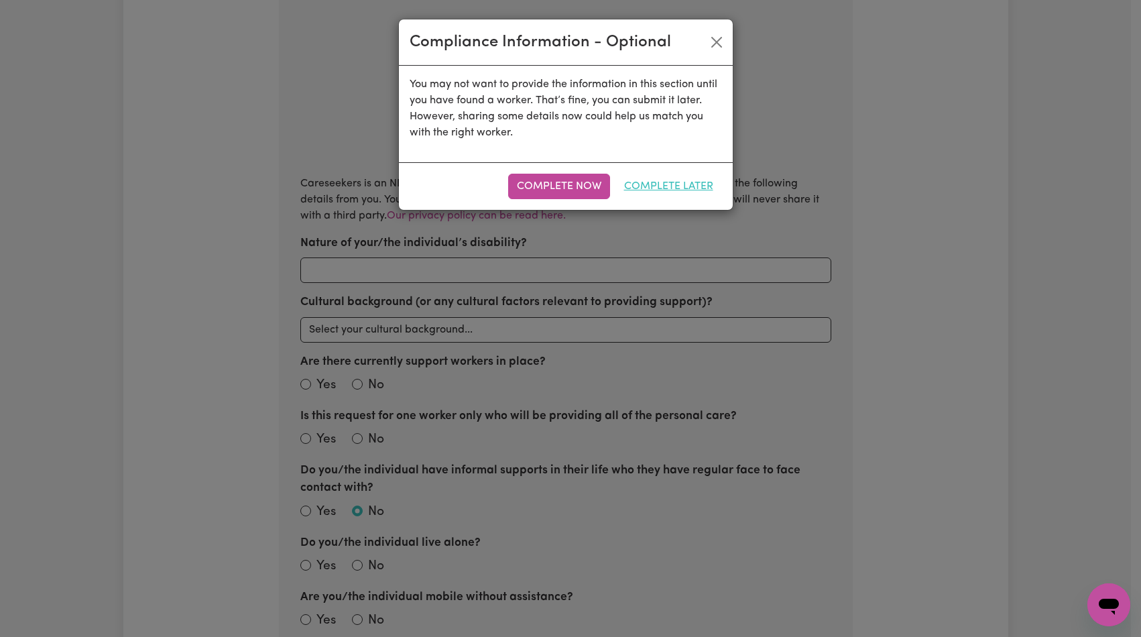
click at [686, 178] on button "Complete Later" at bounding box center [669, 186] width 107 height 25
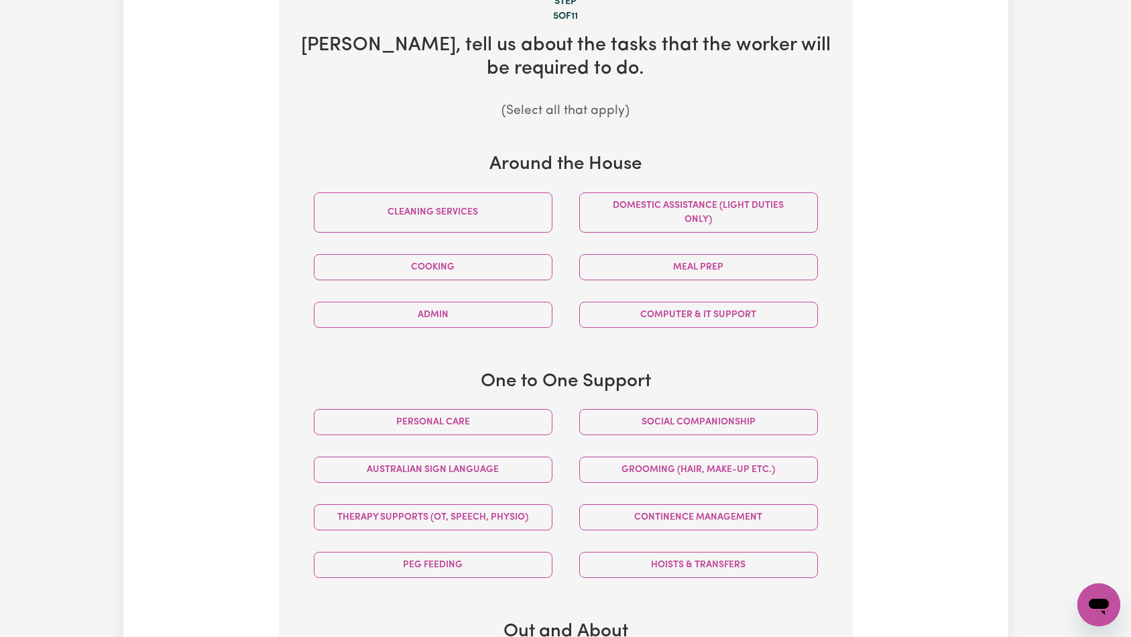
scroll to position [372, 0]
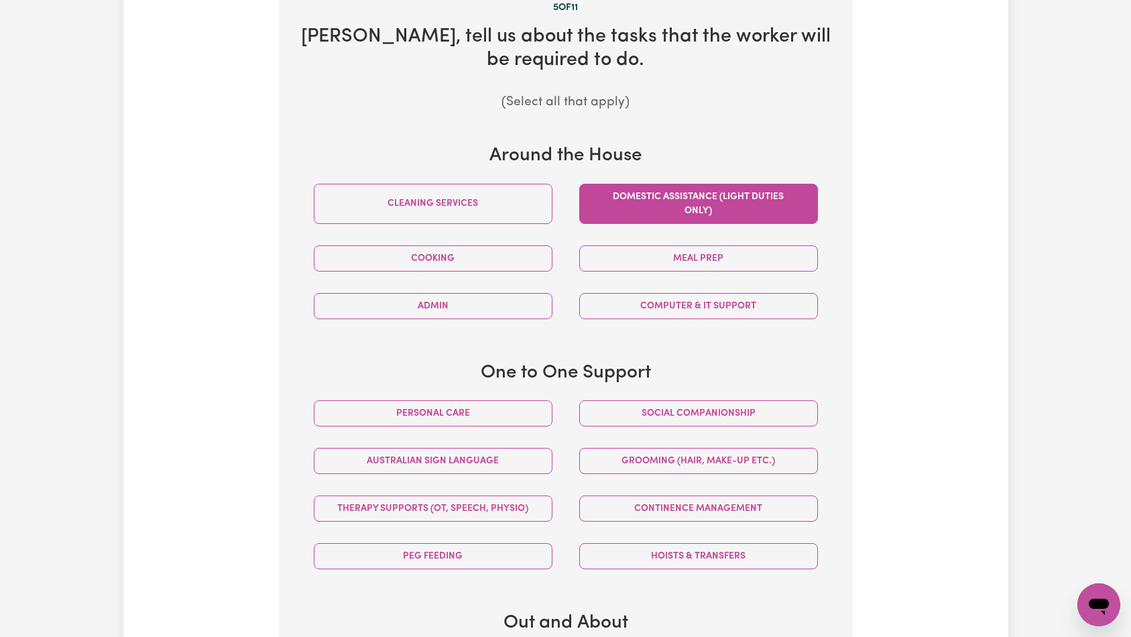
click at [731, 200] on button "Domestic assistance (light duties only)" at bounding box center [698, 204] width 239 height 40
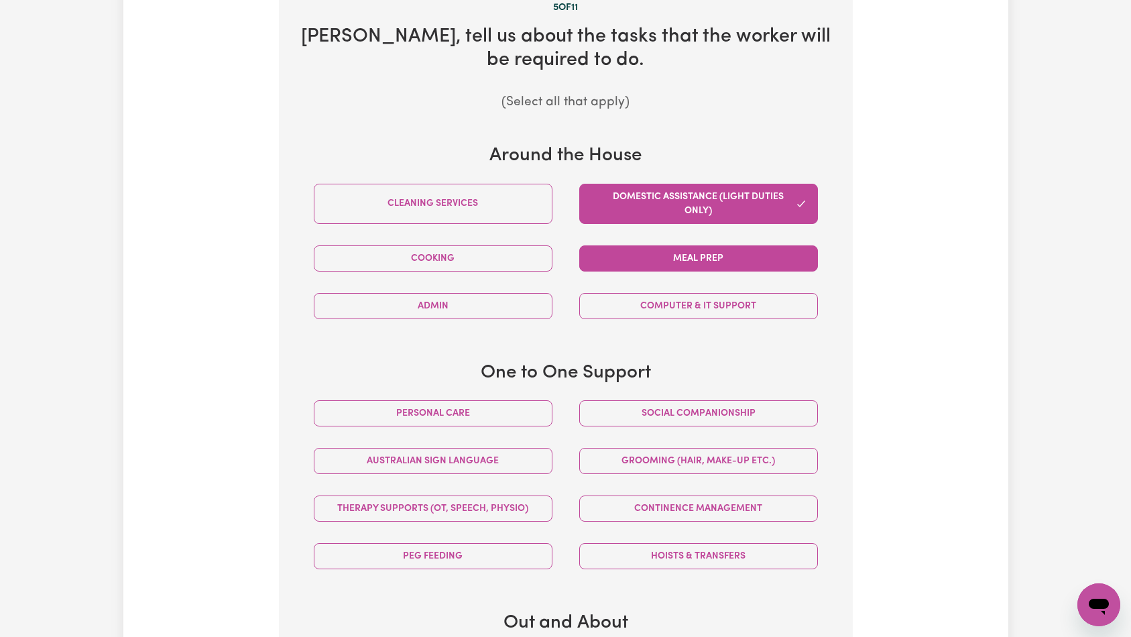
click at [745, 266] on button "Meal prep" at bounding box center [698, 258] width 239 height 26
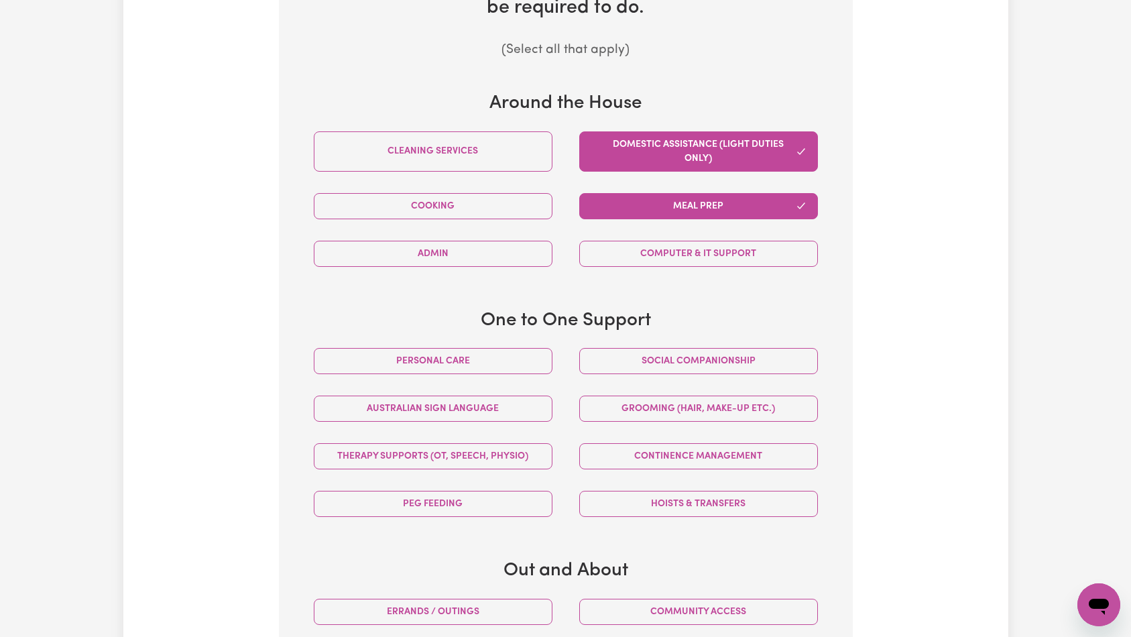
scroll to position [433, 0]
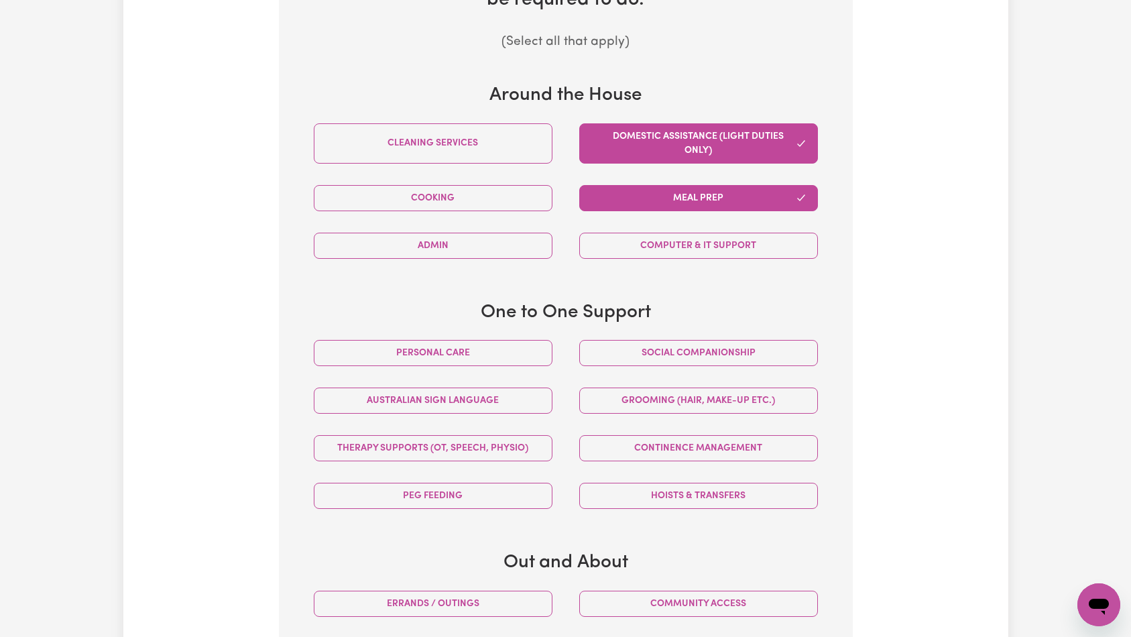
click at [771, 339] on div "Social companionship" at bounding box center [699, 353] width 266 height 48
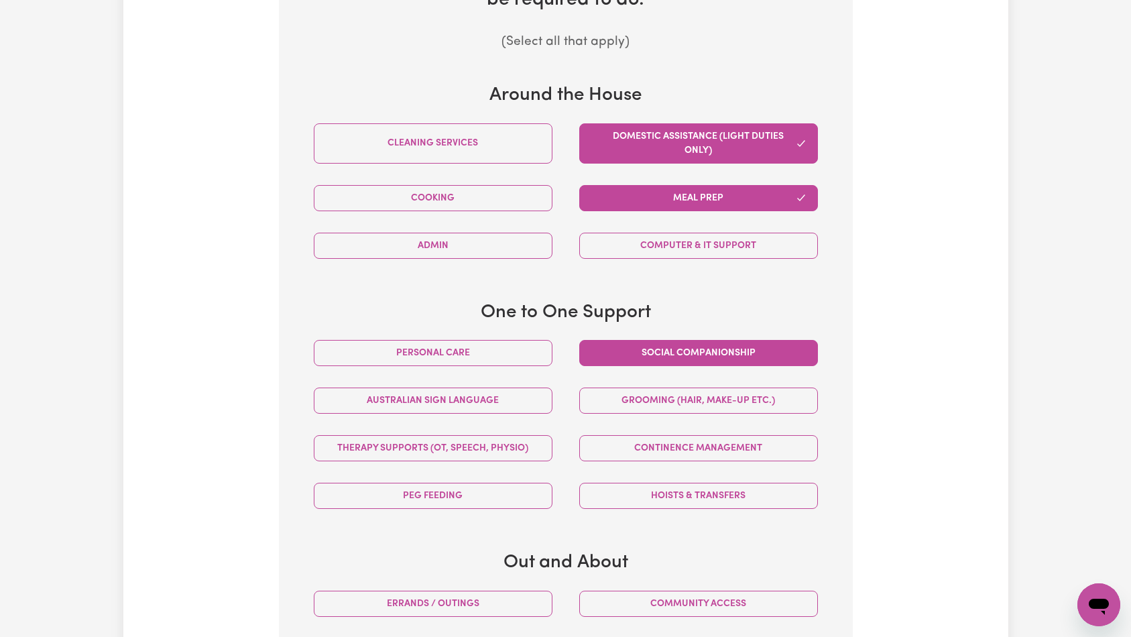
click at [766, 353] on button "Social companionship" at bounding box center [698, 353] width 239 height 26
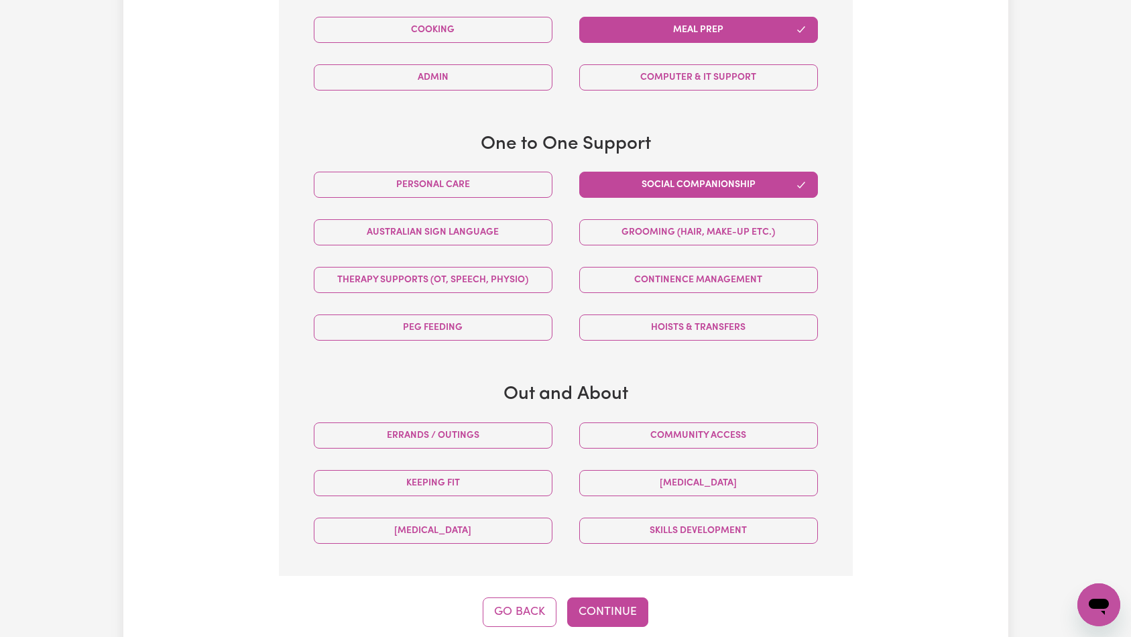
scroll to position [610, 0]
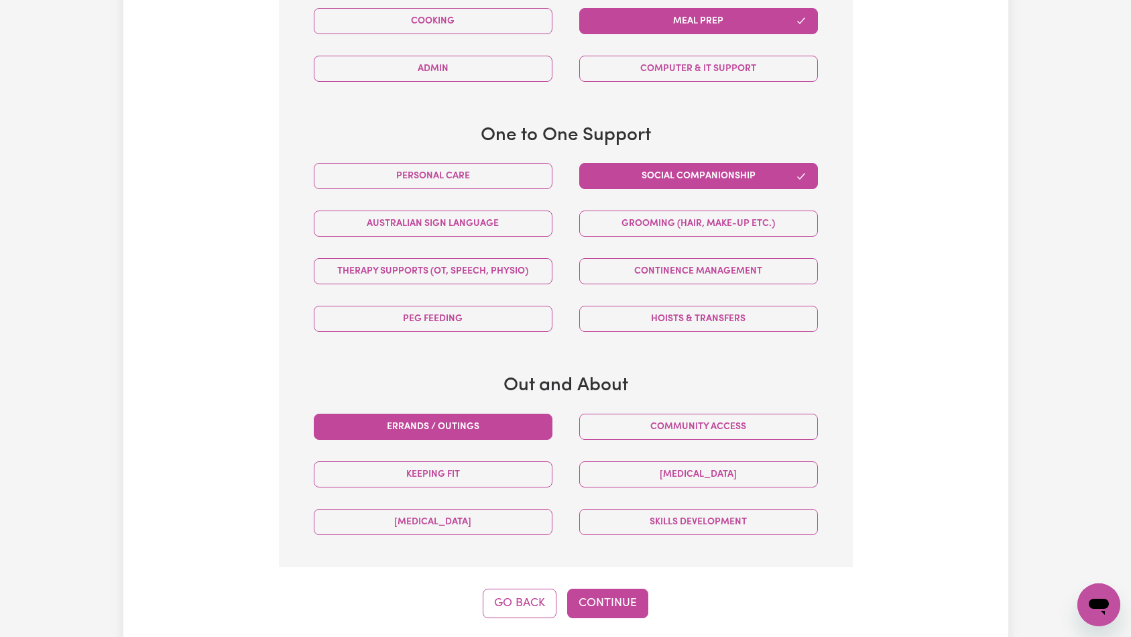
click at [534, 429] on button "Errands / Outings" at bounding box center [433, 427] width 239 height 26
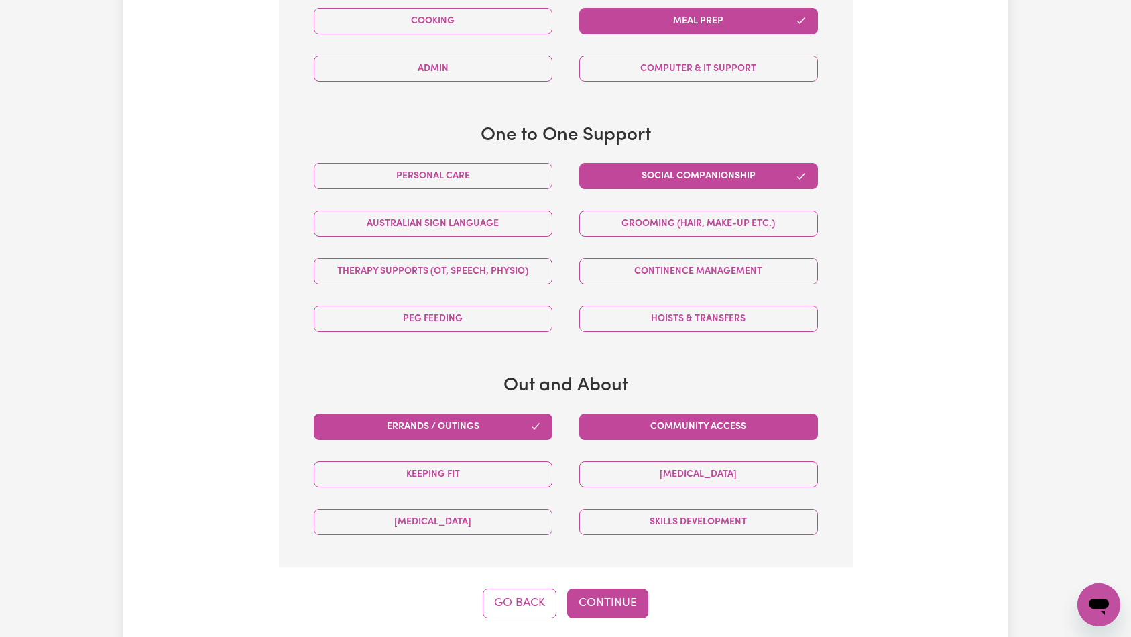
click at [656, 428] on button "Community access" at bounding box center [698, 427] width 239 height 26
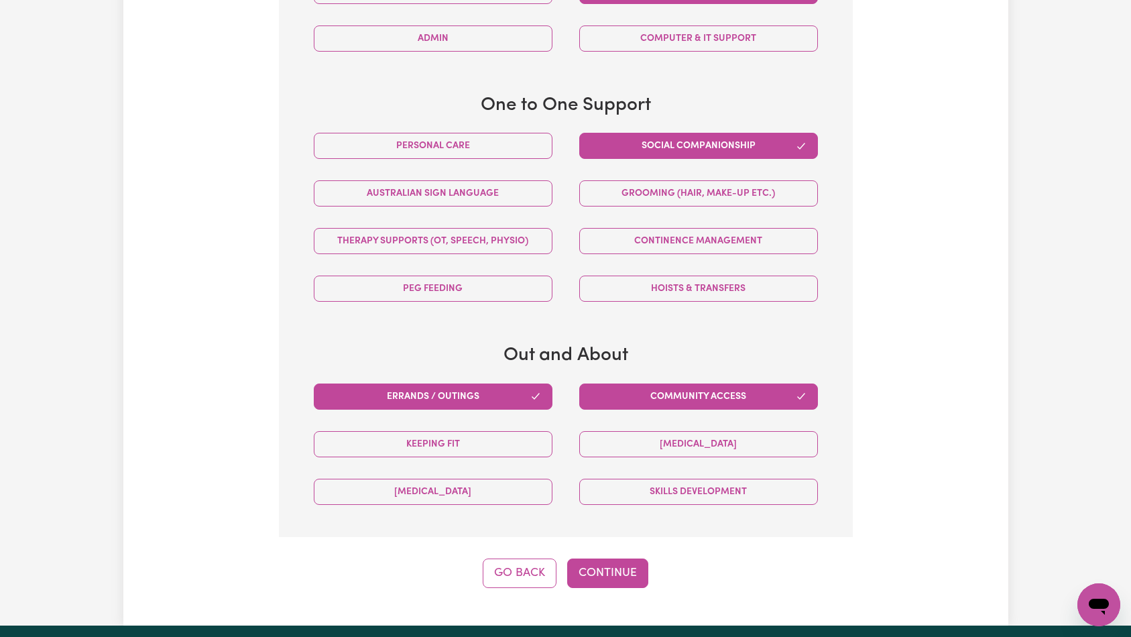
scroll to position [669, 0]
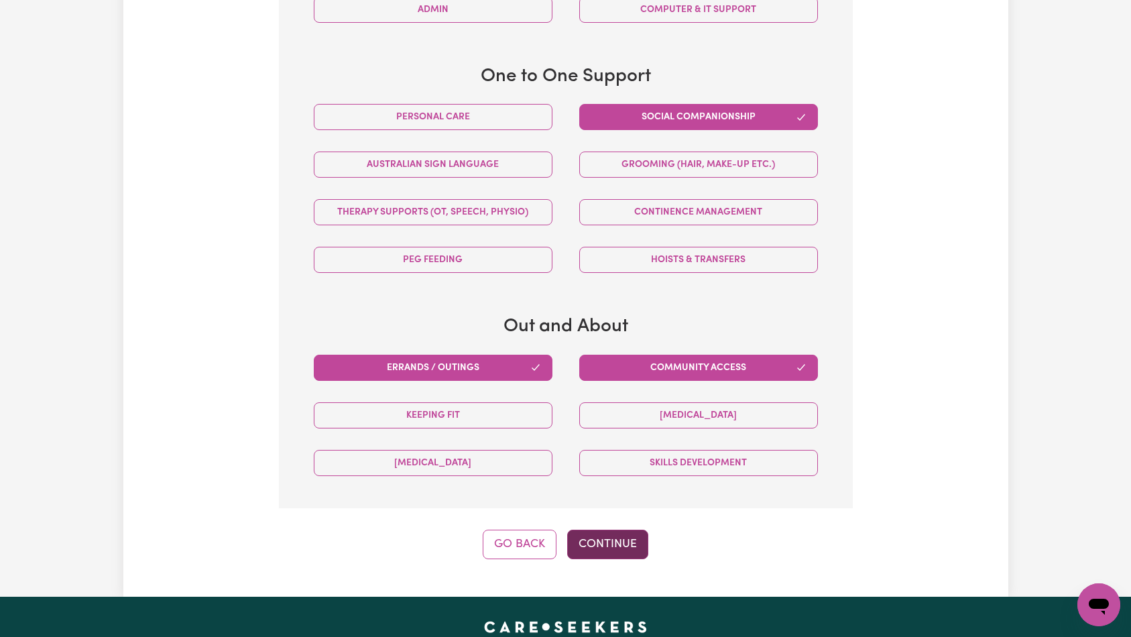
click at [606, 541] on button "Continue" at bounding box center [607, 545] width 81 height 30
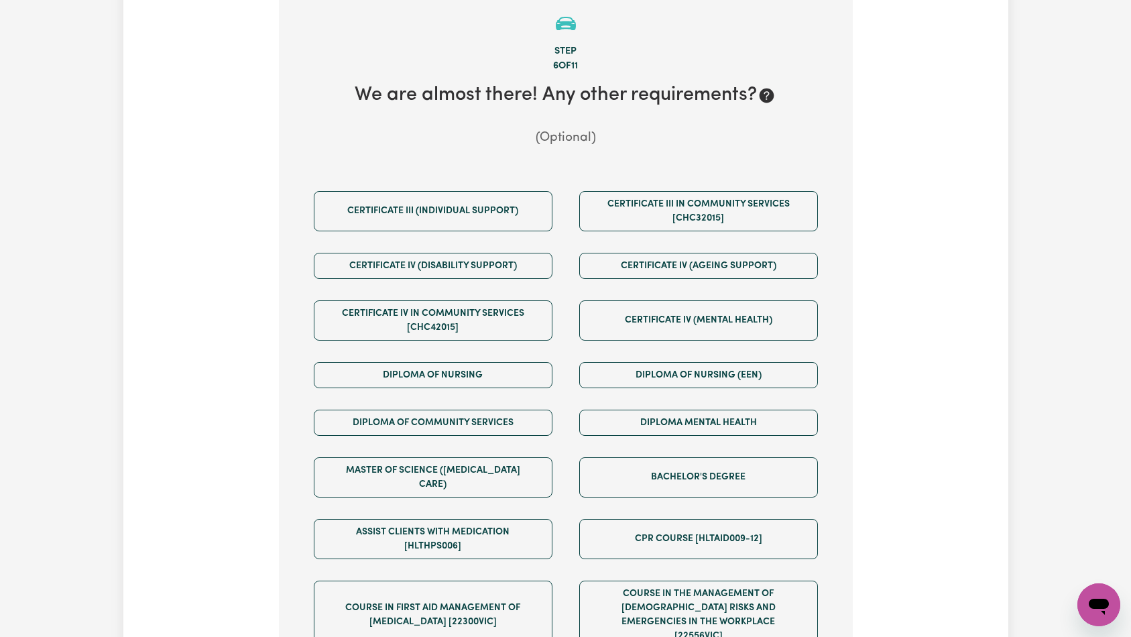
scroll to position [294, 0]
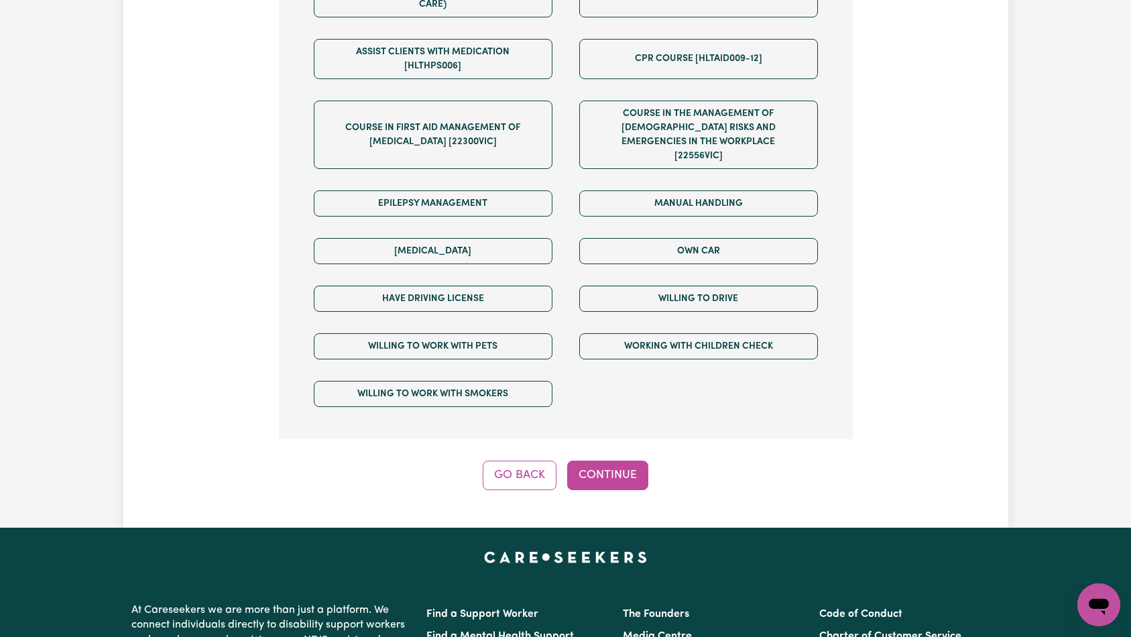
click at [611, 461] on button "Continue" at bounding box center [607, 476] width 81 height 30
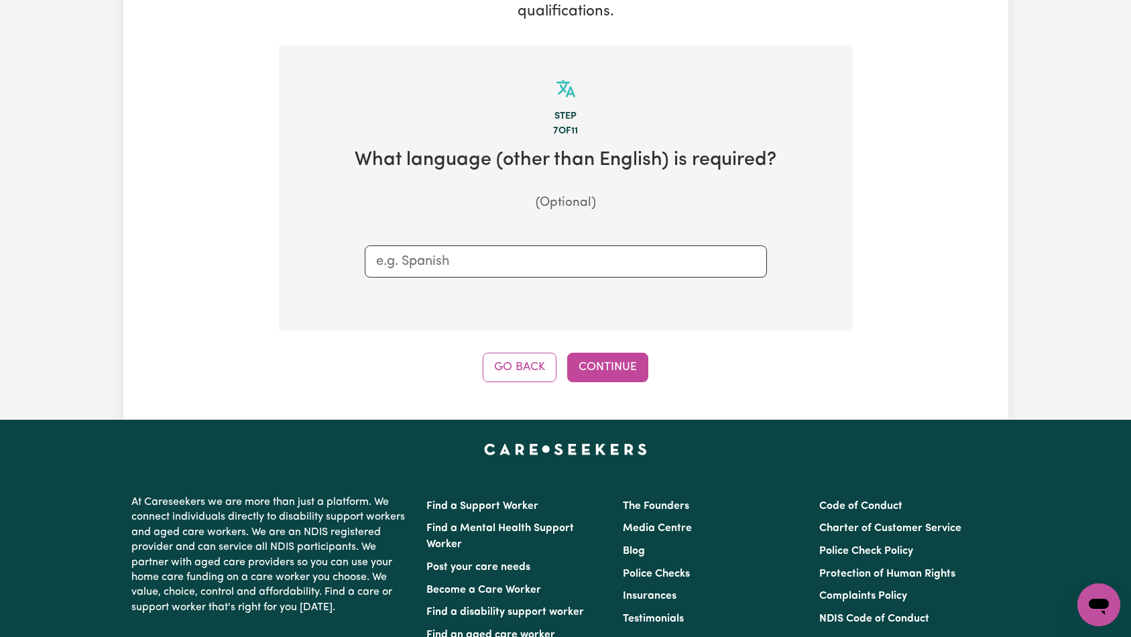
click at [666, 388] on div "Tell us your care and support requirements Welcome to Careseekers. We are excit…" at bounding box center [565, 109] width 885 height 622
click at [606, 356] on button "Continue" at bounding box center [607, 368] width 81 height 30
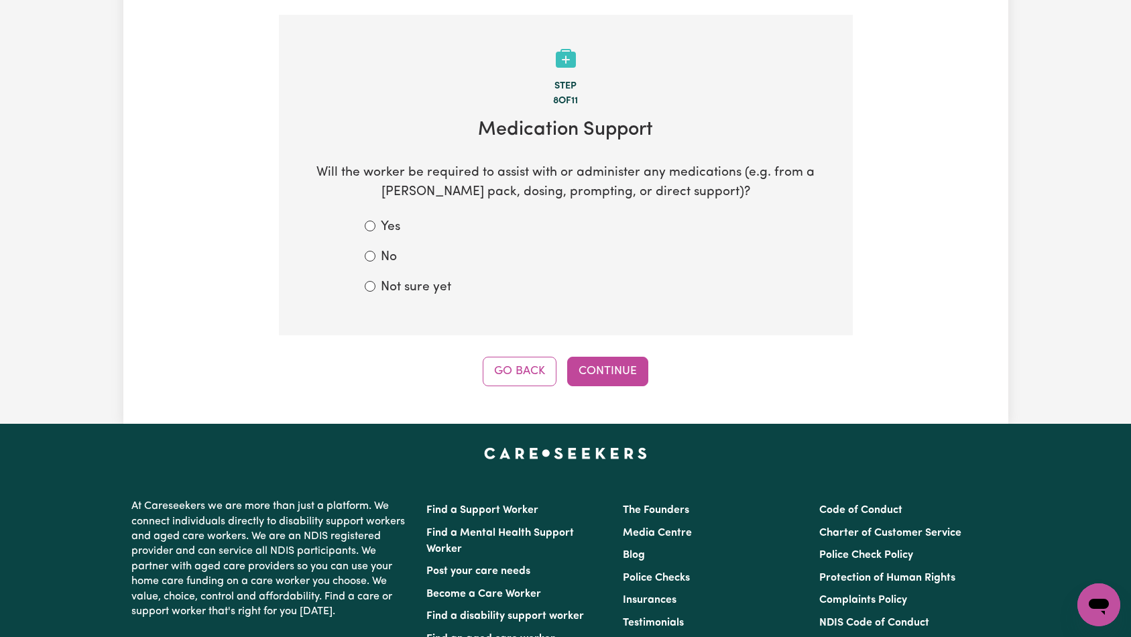
scroll to position [294, 0]
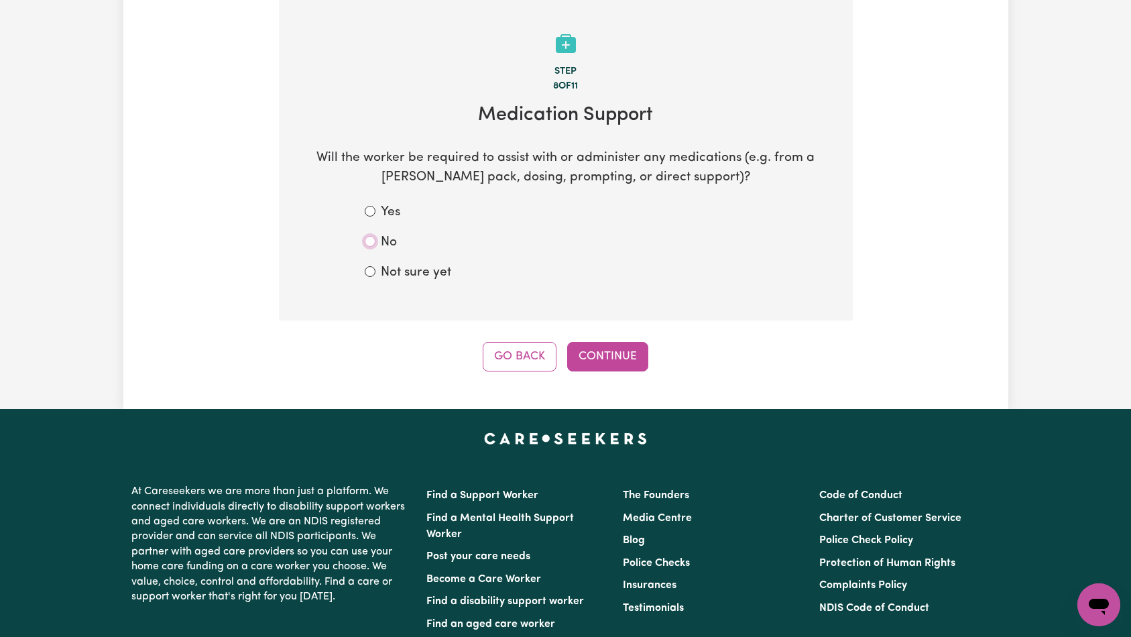
click at [370, 241] on input "No" at bounding box center [370, 241] width 11 height 11
radio input "true"
click at [613, 348] on button "Continue" at bounding box center [607, 357] width 81 height 30
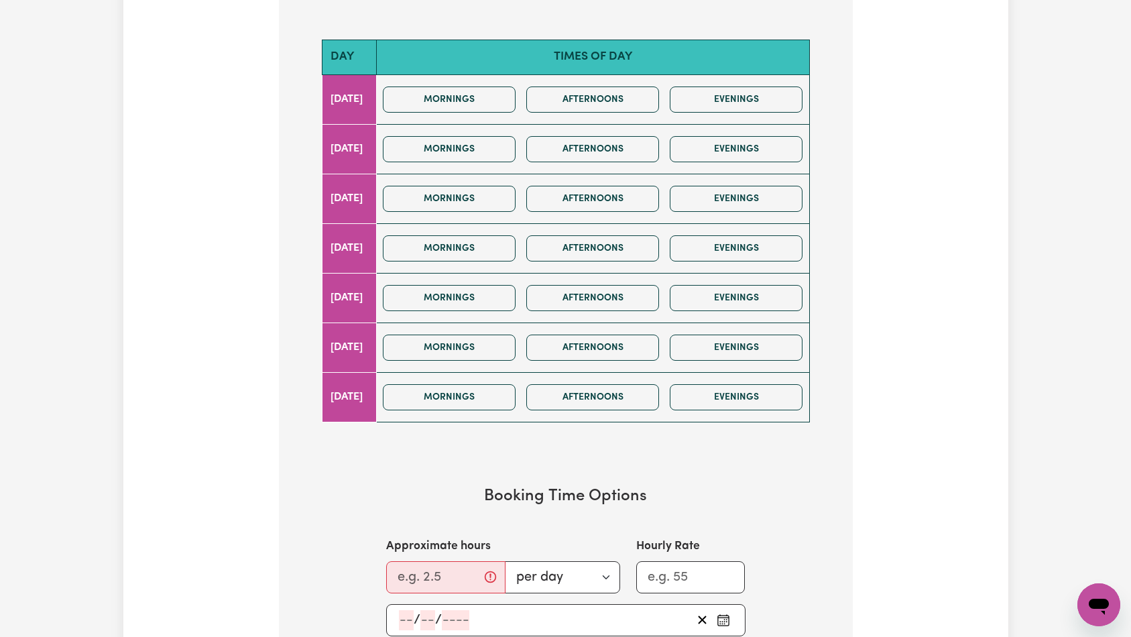
scroll to position [508, 0]
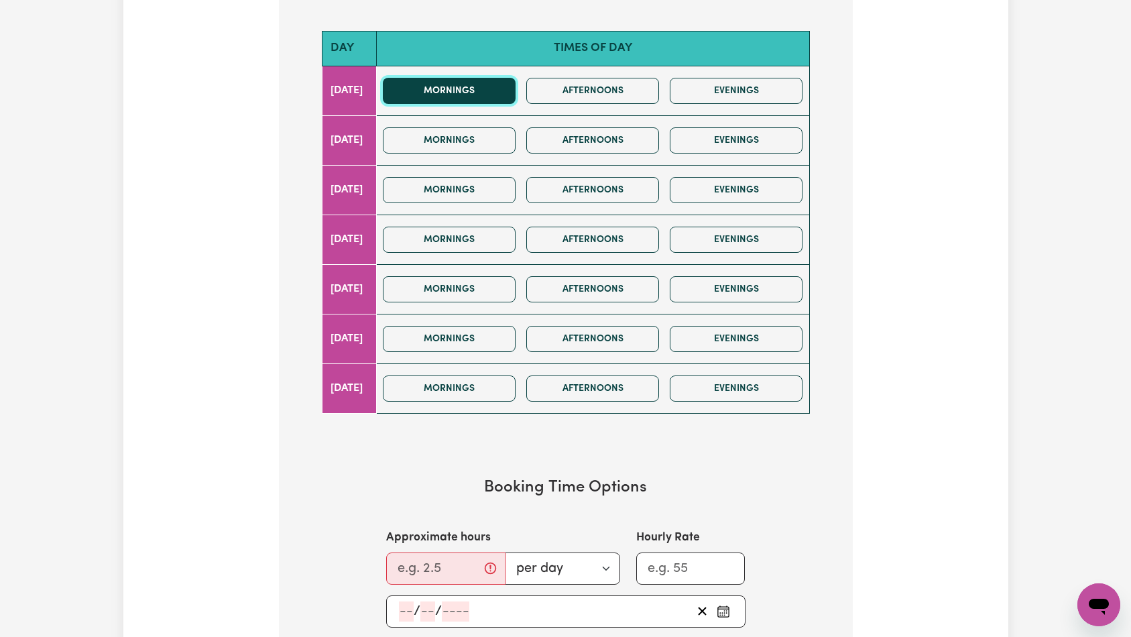
click at [487, 89] on button "Mornings" at bounding box center [449, 91] width 133 height 26
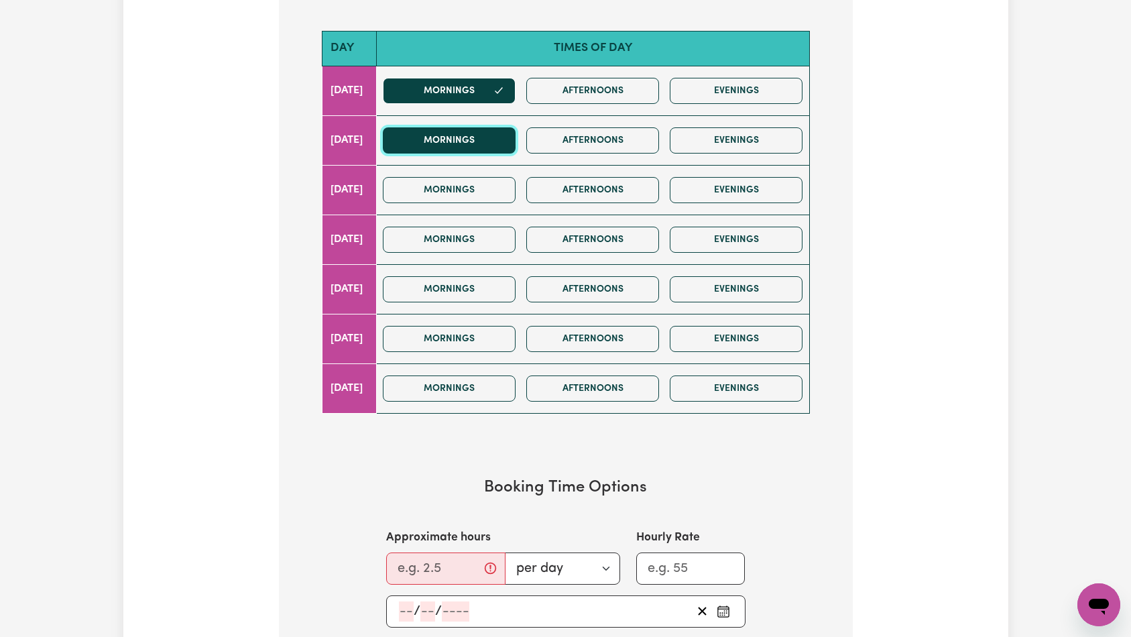
click at [481, 135] on button "Mornings" at bounding box center [449, 140] width 133 height 26
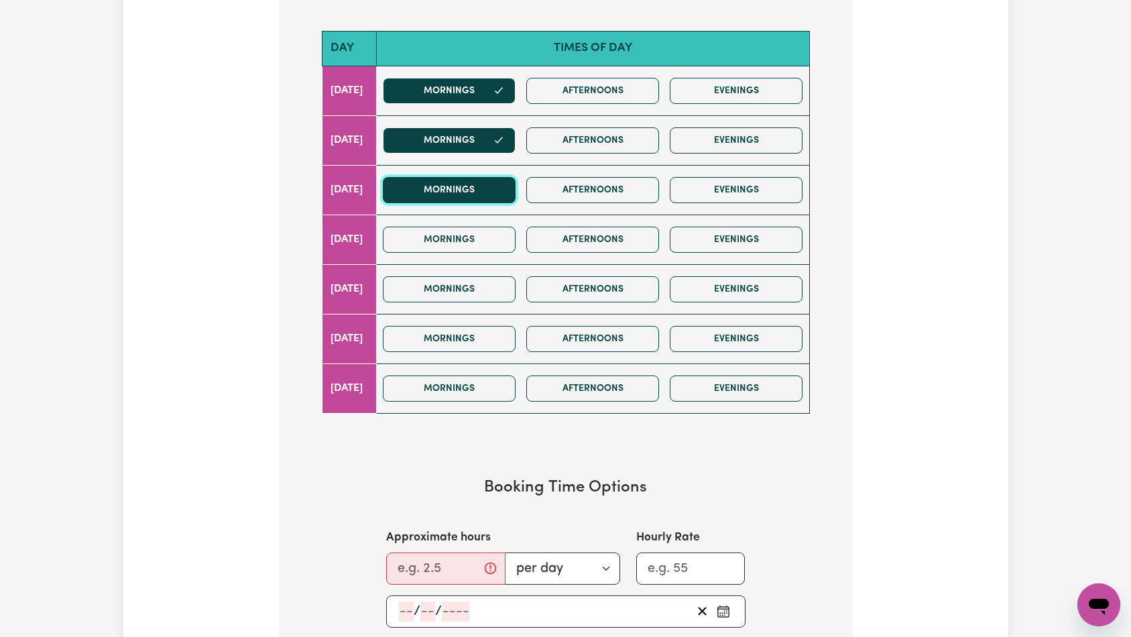
click at [486, 195] on button "Mornings" at bounding box center [449, 190] width 133 height 26
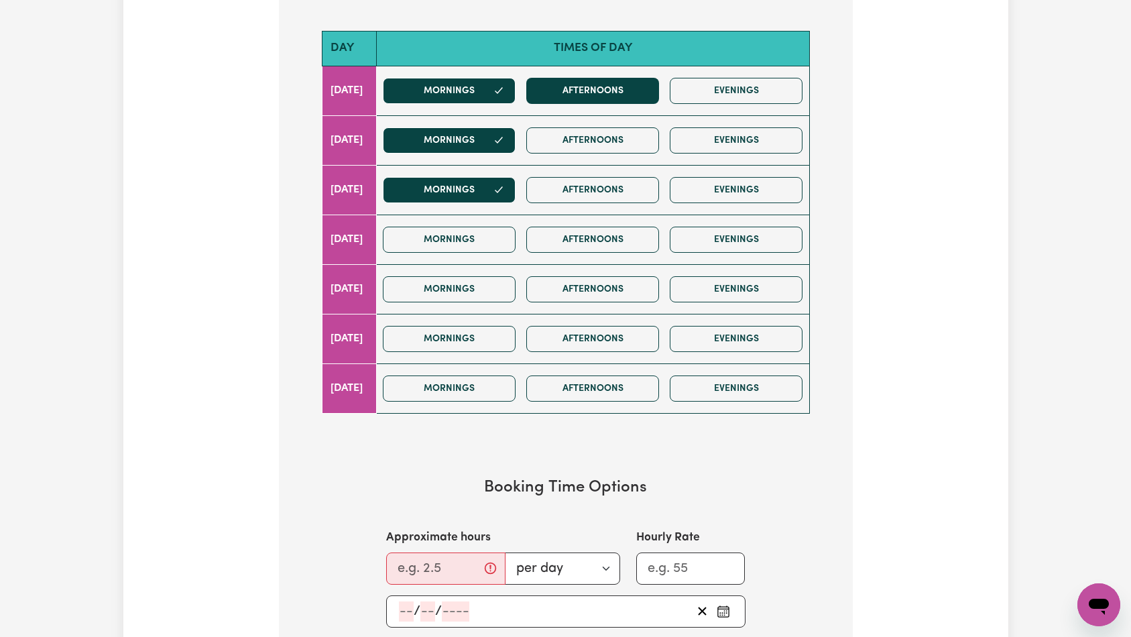
drag, startPoint x: 599, startPoint y: 72, endPoint x: 595, endPoint y: 91, distance: 19.2
click at [599, 74] on div "Mornings Afternoons Evenings" at bounding box center [593, 91] width 430 height 48
click at [592, 99] on button "Afternoons" at bounding box center [592, 91] width 133 height 26
click at [582, 137] on button "Afternoons" at bounding box center [592, 140] width 133 height 26
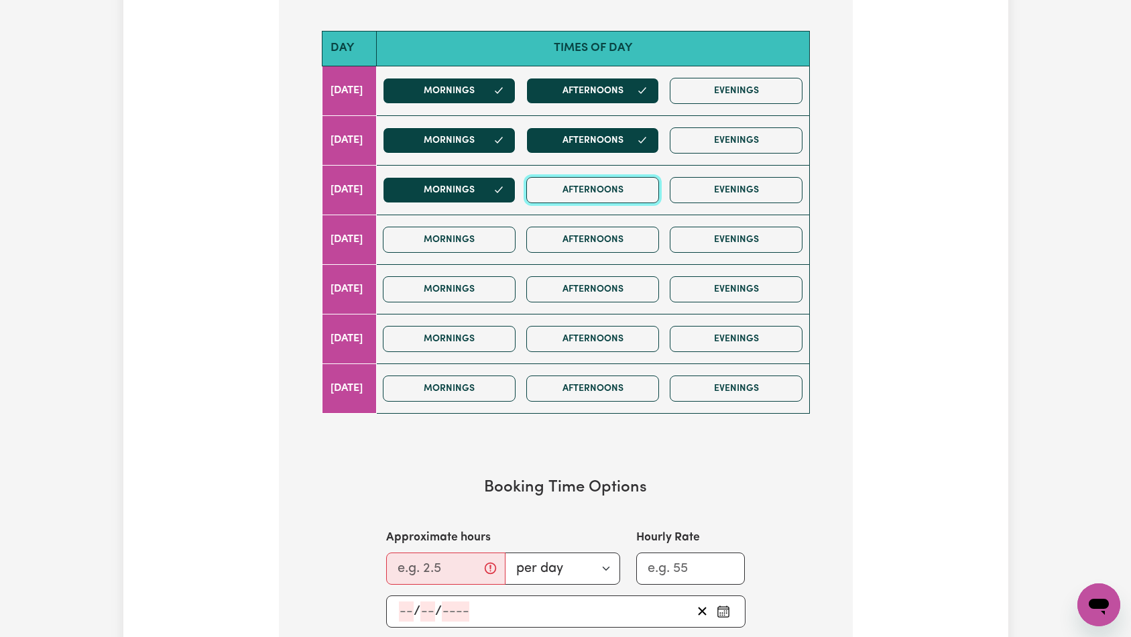
drag, startPoint x: 582, startPoint y: 188, endPoint x: 581, endPoint y: 217, distance: 29.5
click at [583, 188] on button "Afternoons" at bounding box center [592, 190] width 133 height 26
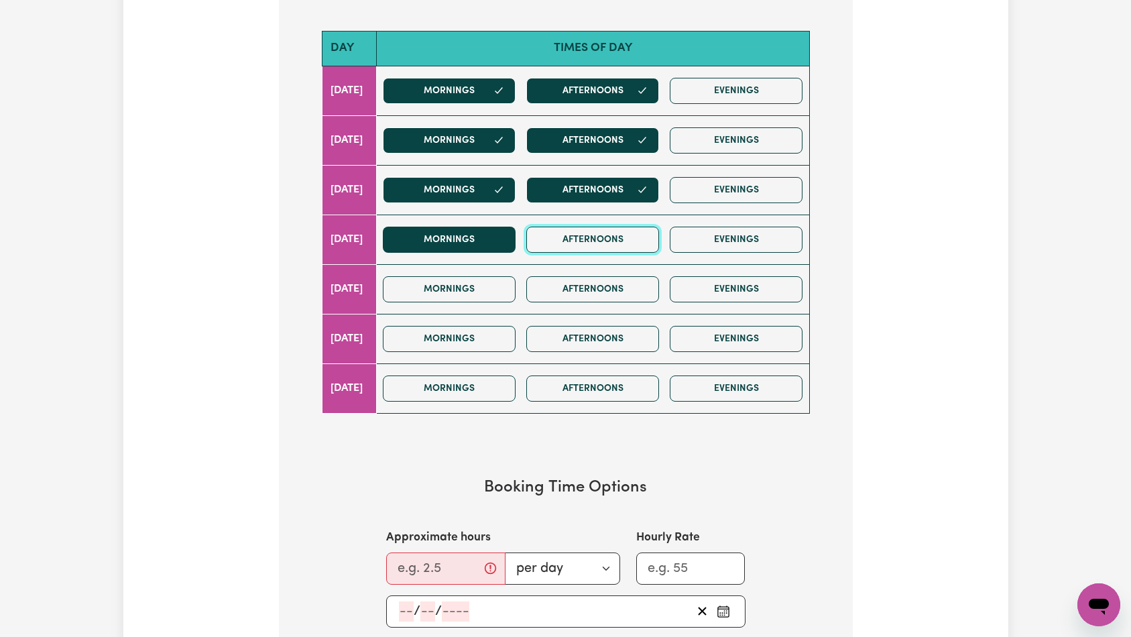
drag, startPoint x: 580, startPoint y: 234, endPoint x: 500, endPoint y: 239, distance: 79.9
click at [580, 234] on button "Afternoons" at bounding box center [592, 240] width 133 height 26
drag, startPoint x: 496, startPoint y: 239, endPoint x: 498, endPoint y: 249, distance: 10.9
click at [497, 239] on button "Mornings" at bounding box center [449, 240] width 133 height 26
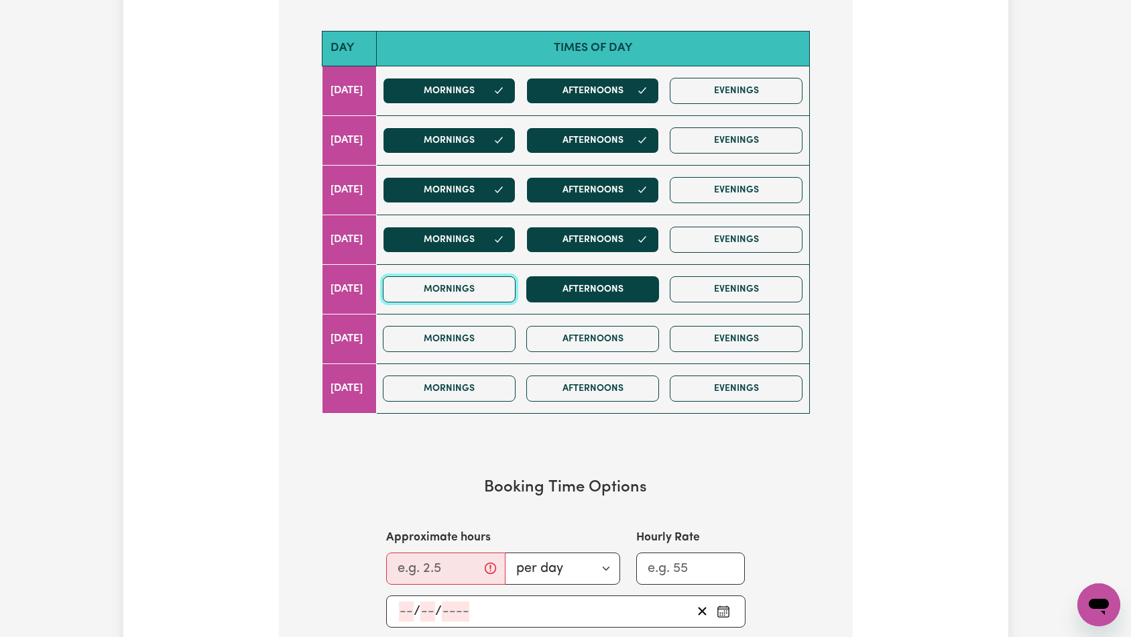
drag, startPoint x: 498, startPoint y: 276, endPoint x: 561, endPoint y: 293, distance: 65.4
click at [499, 277] on button "Mornings" at bounding box center [449, 289] width 133 height 26
click at [611, 296] on button "Afternoons" at bounding box center [592, 289] width 133 height 26
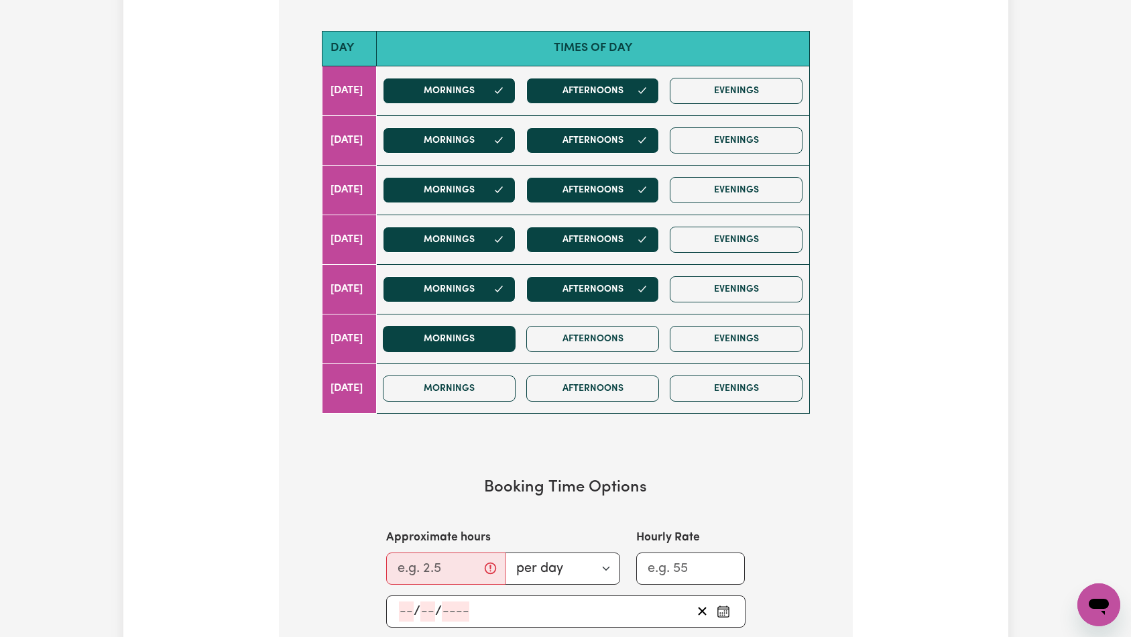
click at [480, 325] on div "Mornings Afternoons Evenings" at bounding box center [593, 339] width 430 height 48
drag, startPoint x: 498, startPoint y: 356, endPoint x: 538, endPoint y: 350, distance: 40.0
click at [499, 356] on div "Mornings Afternoons Evenings" at bounding box center [593, 339] width 430 height 48
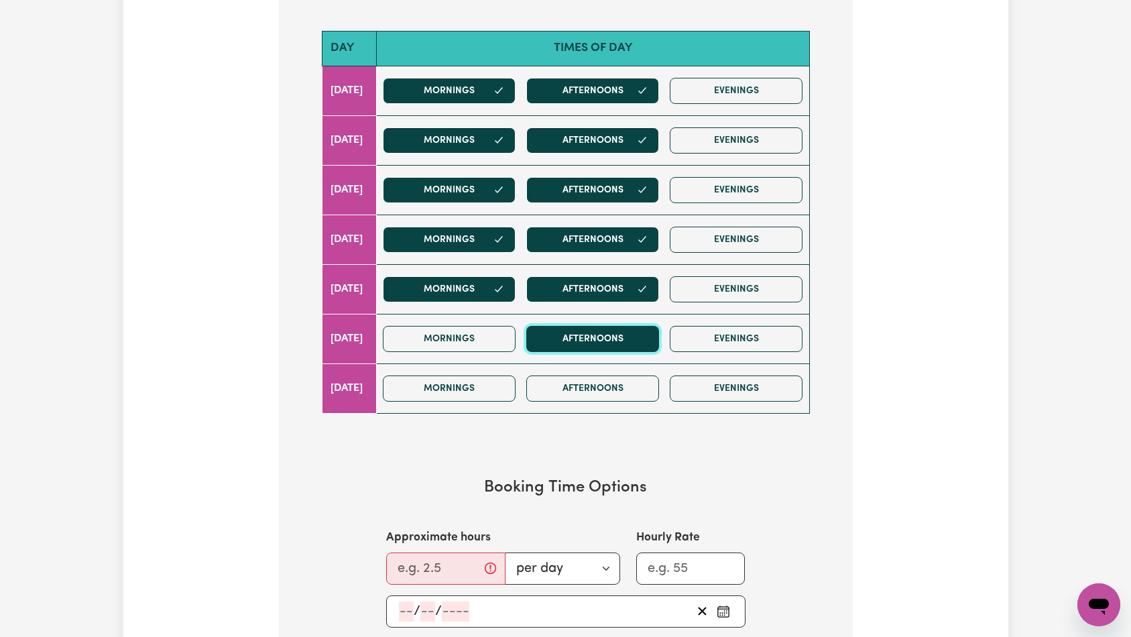
click at [564, 342] on button "Afternoons" at bounding box center [592, 339] width 133 height 26
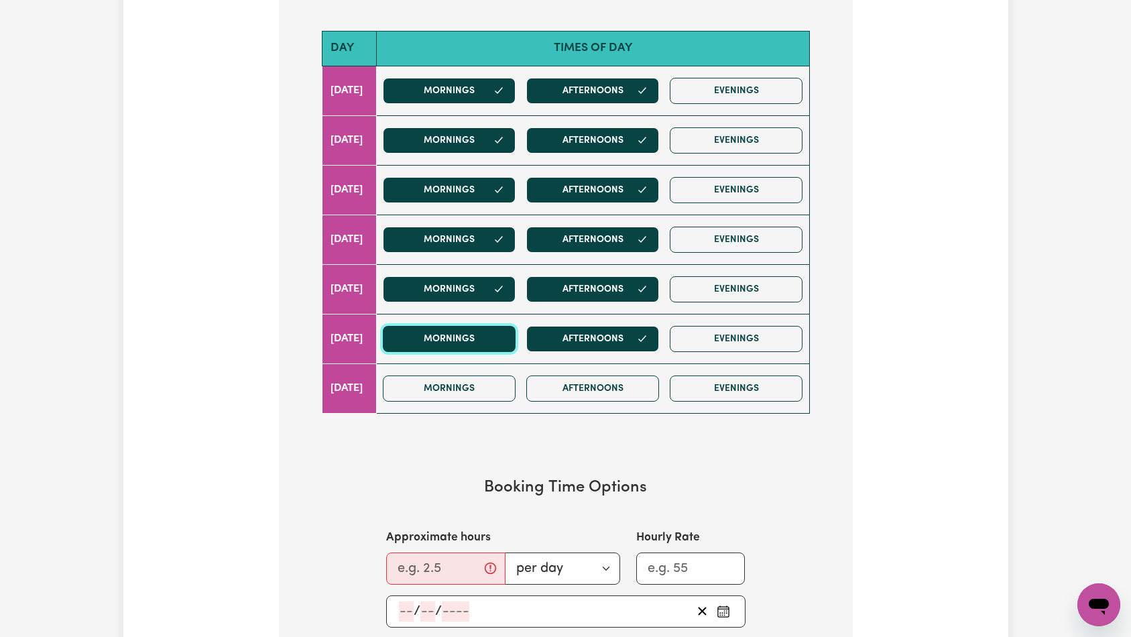
click at [487, 342] on button "Mornings" at bounding box center [449, 339] width 133 height 26
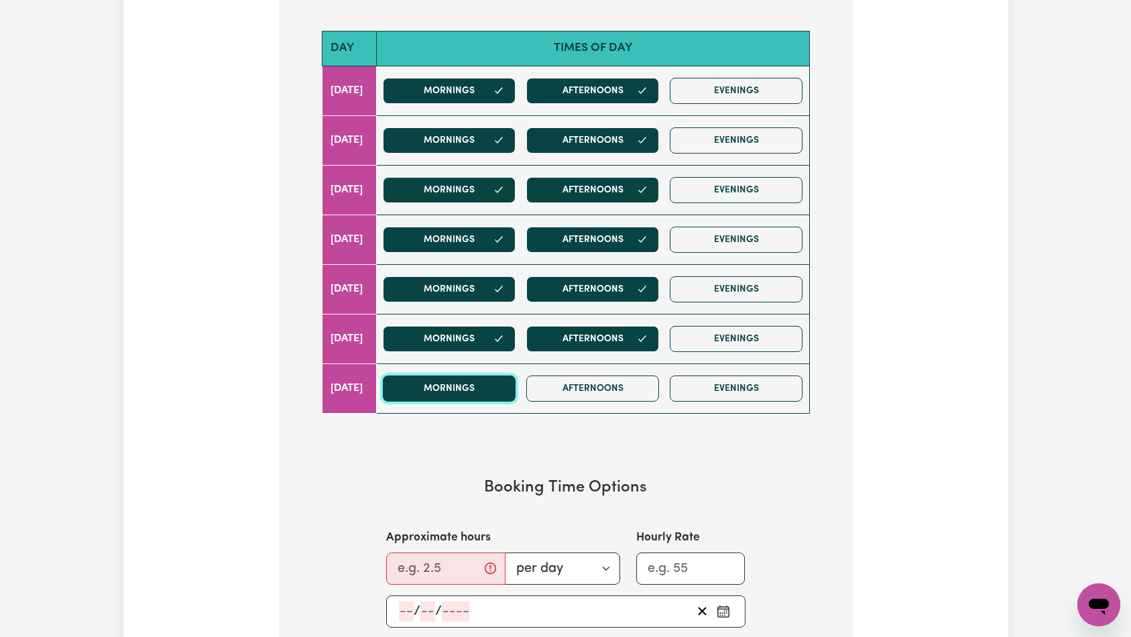
click at [489, 396] on button "Mornings" at bounding box center [449, 389] width 133 height 26
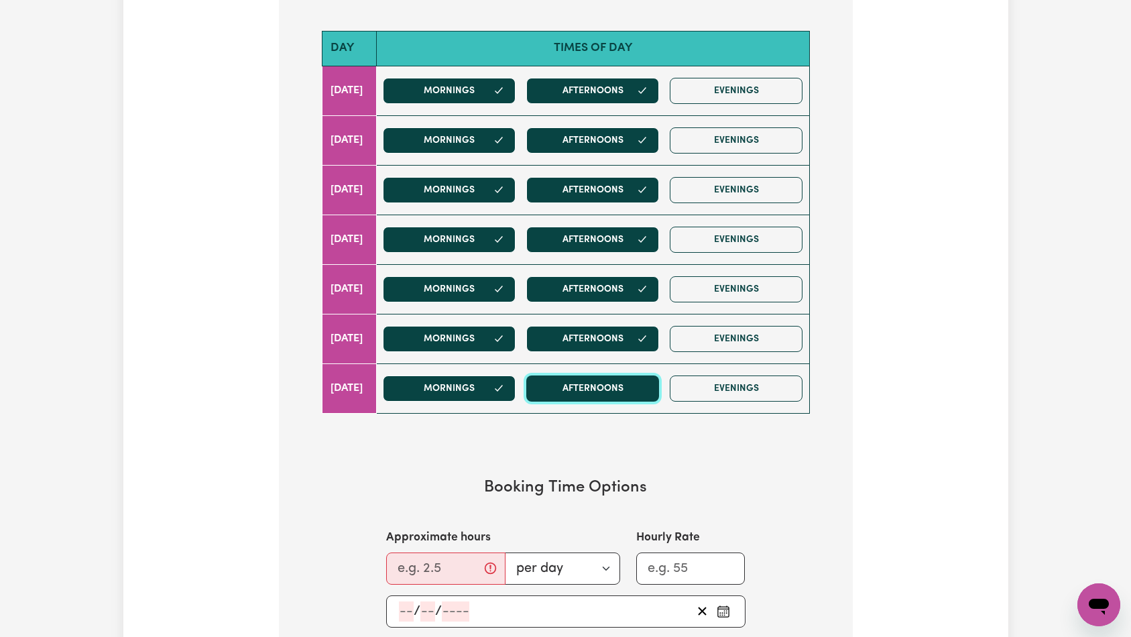
click at [597, 386] on button "Afternoons" at bounding box center [592, 389] width 133 height 26
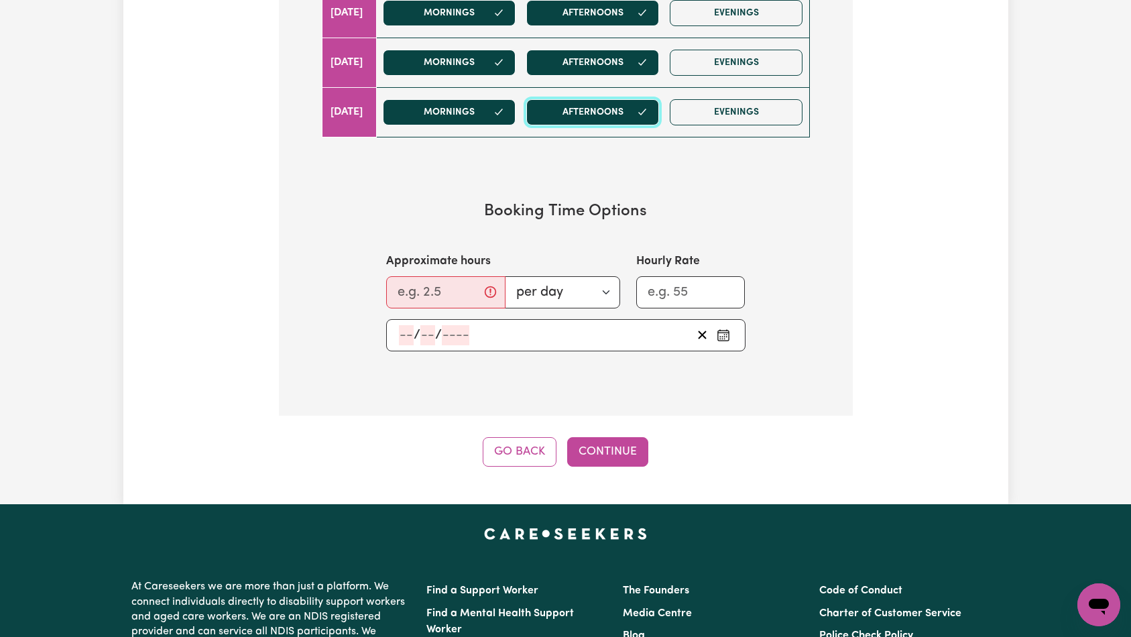
scroll to position [733, 0]
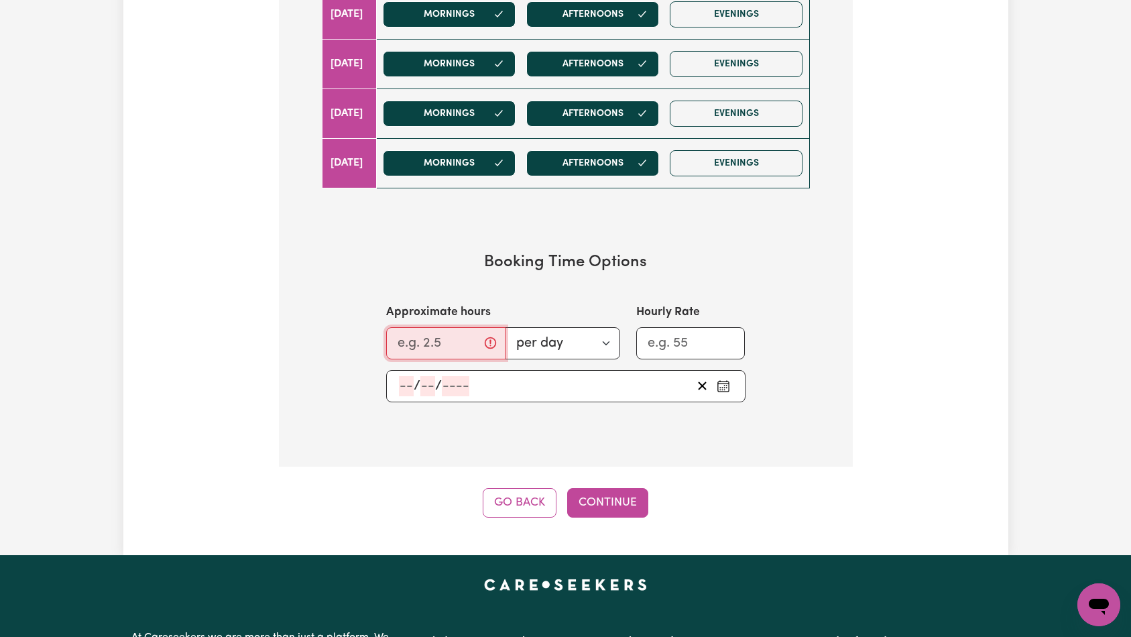
click at [440, 343] on input "Approximate hours" at bounding box center [445, 343] width 119 height 32
type input "12"
click at [694, 343] on input "Hourly Rate" at bounding box center [690, 343] width 109 height 32
click at [455, 391] on input "number" at bounding box center [455, 386] width 27 height 20
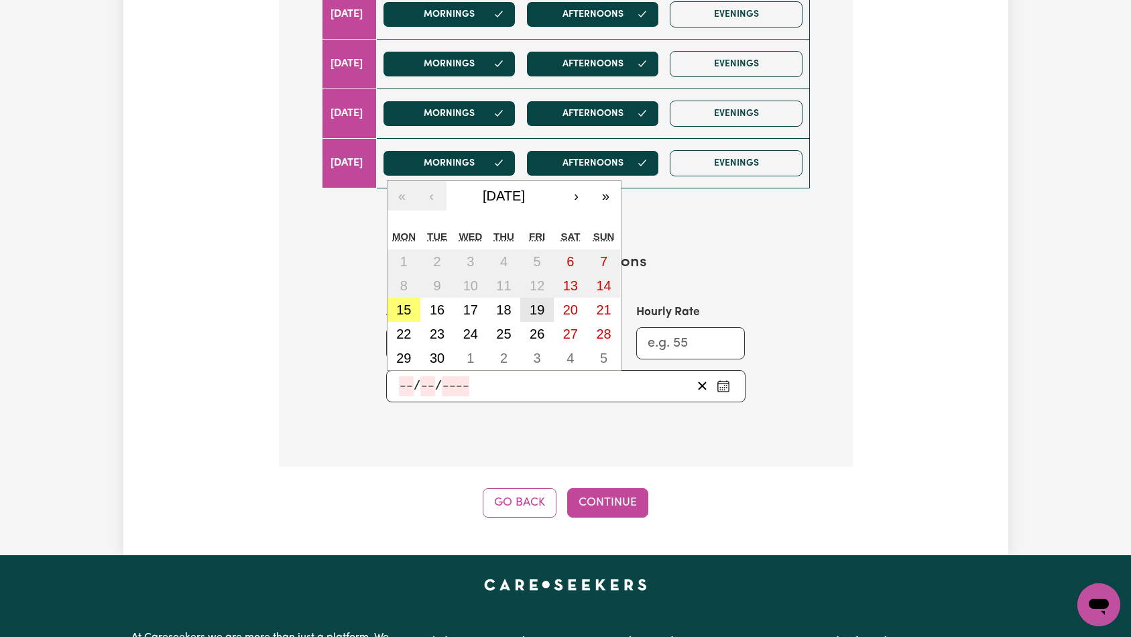
click at [539, 317] on button "19" at bounding box center [537, 310] width 34 height 24
type input "[DATE]"
type input "19"
type input "9"
type input "2025"
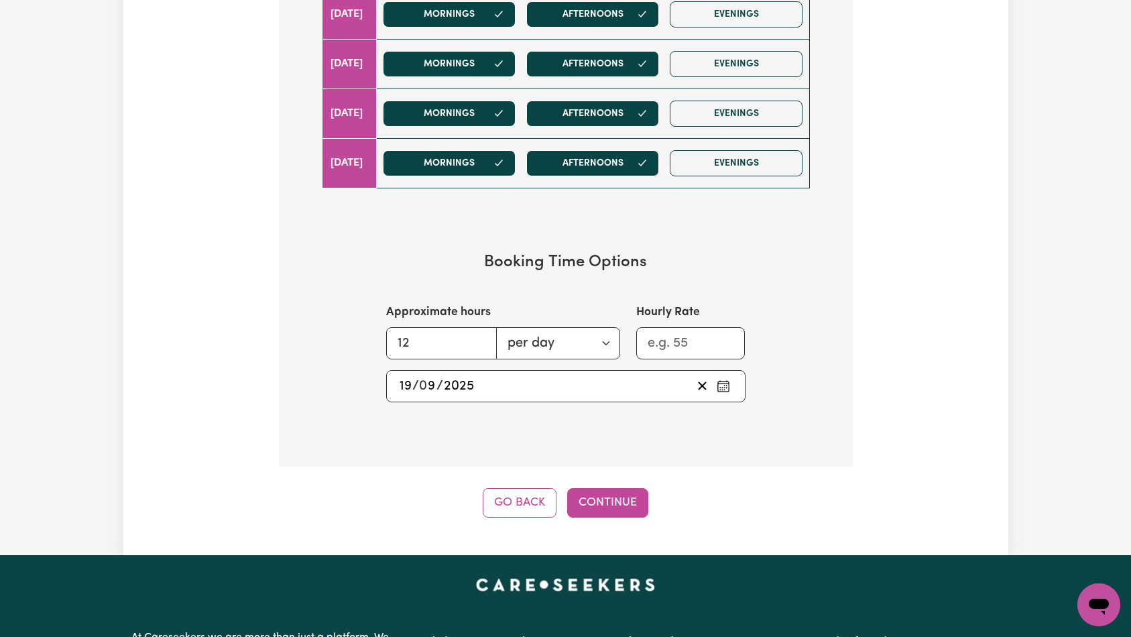
click at [606, 496] on button "Continue" at bounding box center [607, 503] width 81 height 30
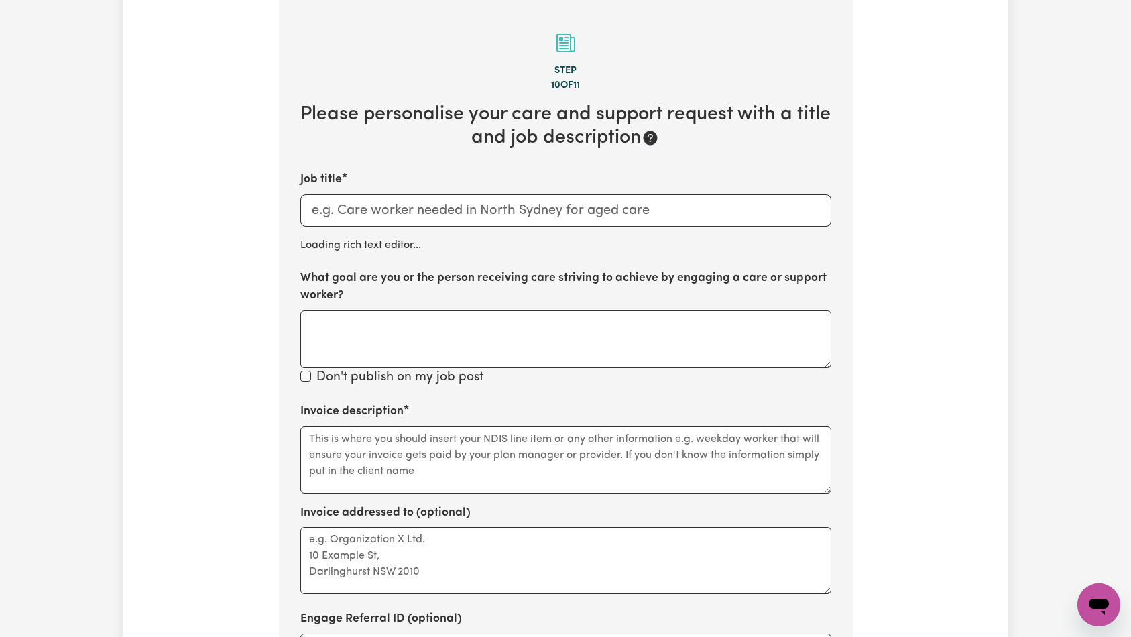
scroll to position [294, 0]
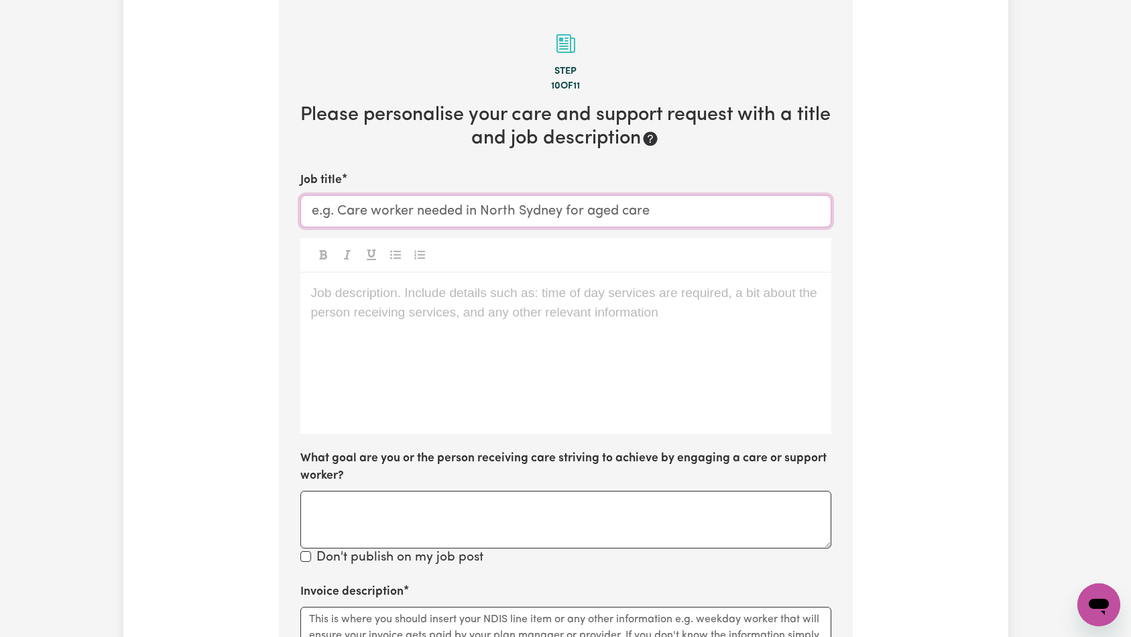
click at [490, 203] on input "Job title" at bounding box center [565, 211] width 531 height 32
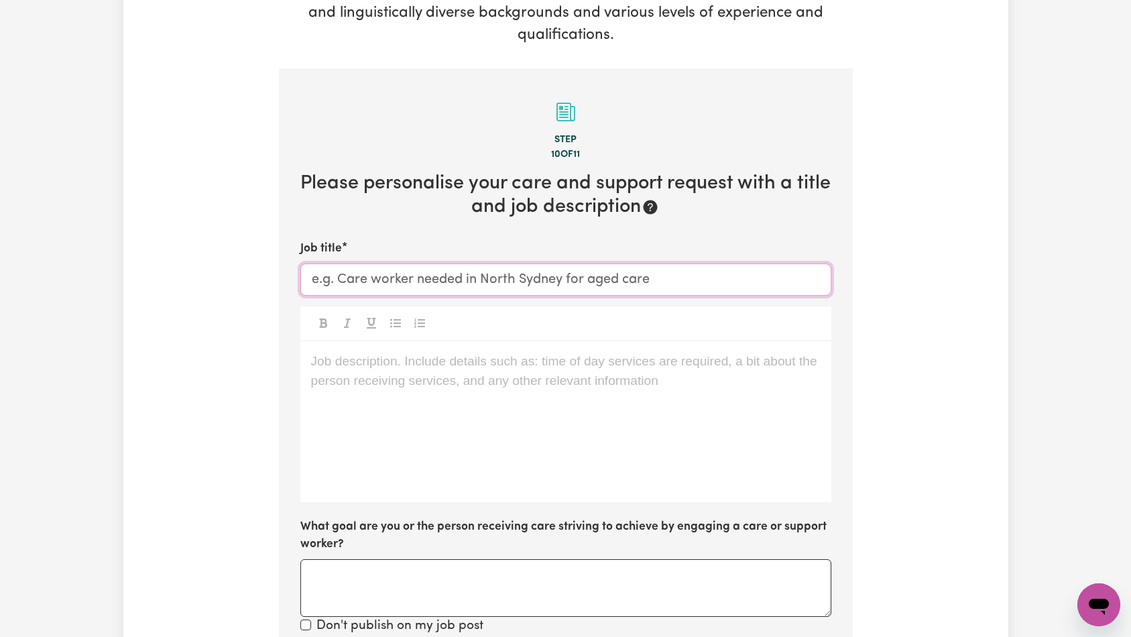
scroll to position [217, 0]
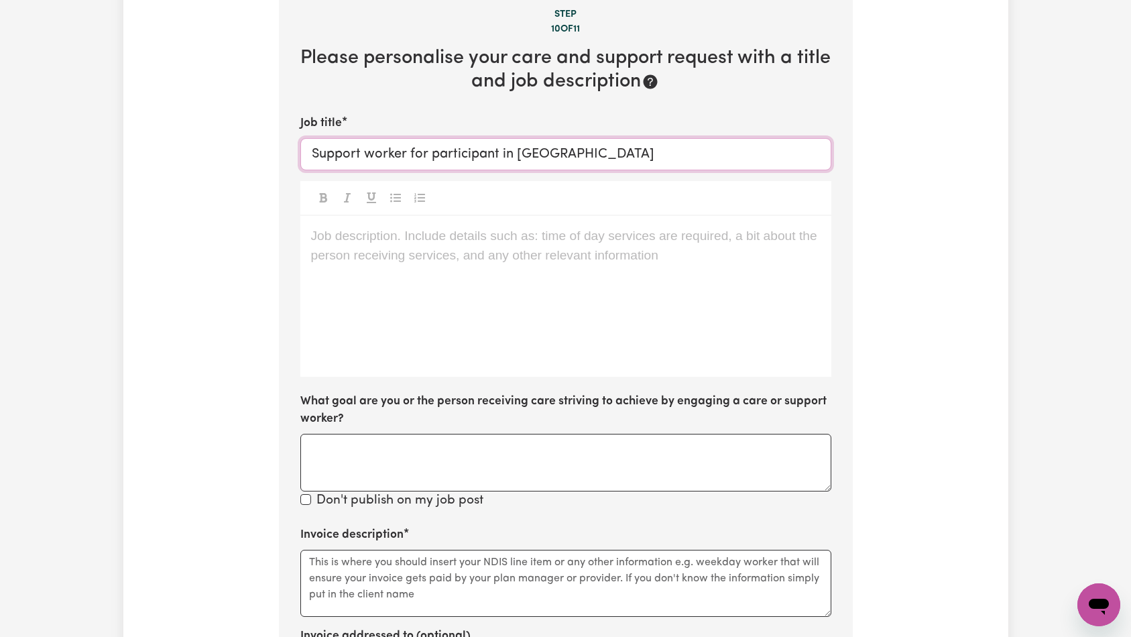
type input "Support worker for participant in [GEOGRAPHIC_DATA]"
click at [688, 258] on div "Job description. Include details such as: time of day services are required, a …" at bounding box center [565, 296] width 531 height 161
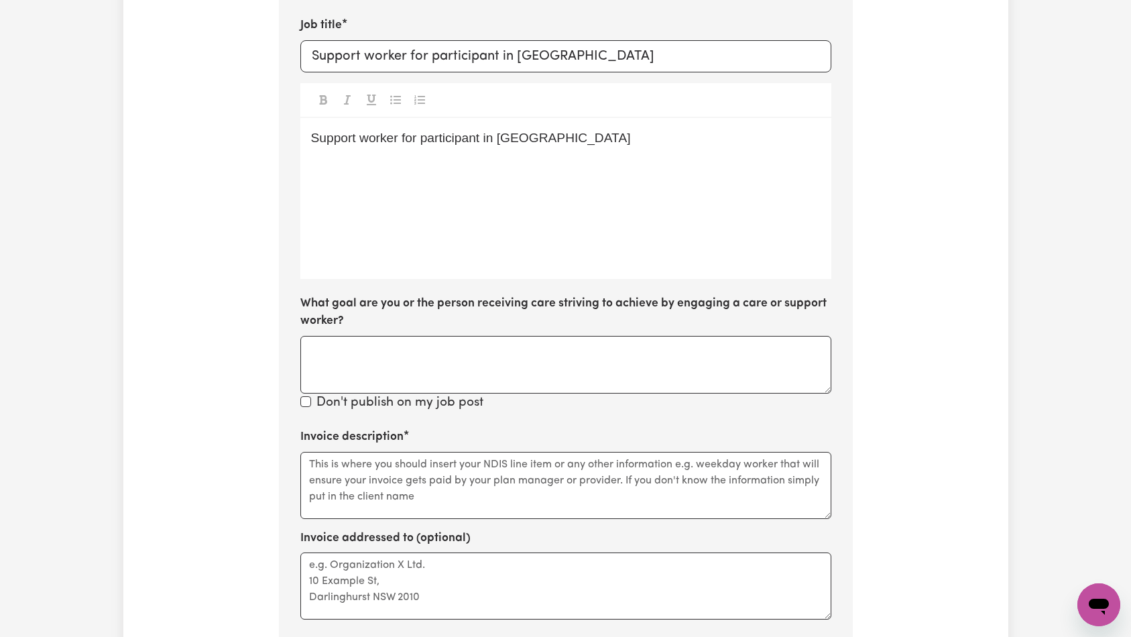
scroll to position [595, 0]
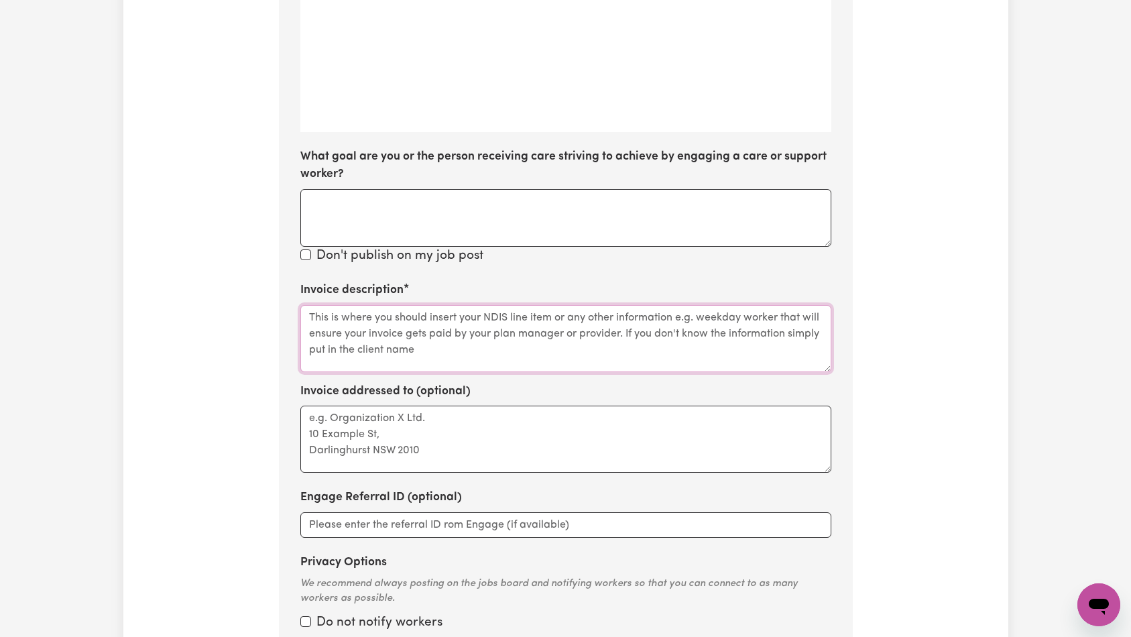
click at [471, 334] on textarea "Invoice description" at bounding box center [565, 338] width 531 height 67
paste textarea "Support worker for participant in [GEOGRAPHIC_DATA]"
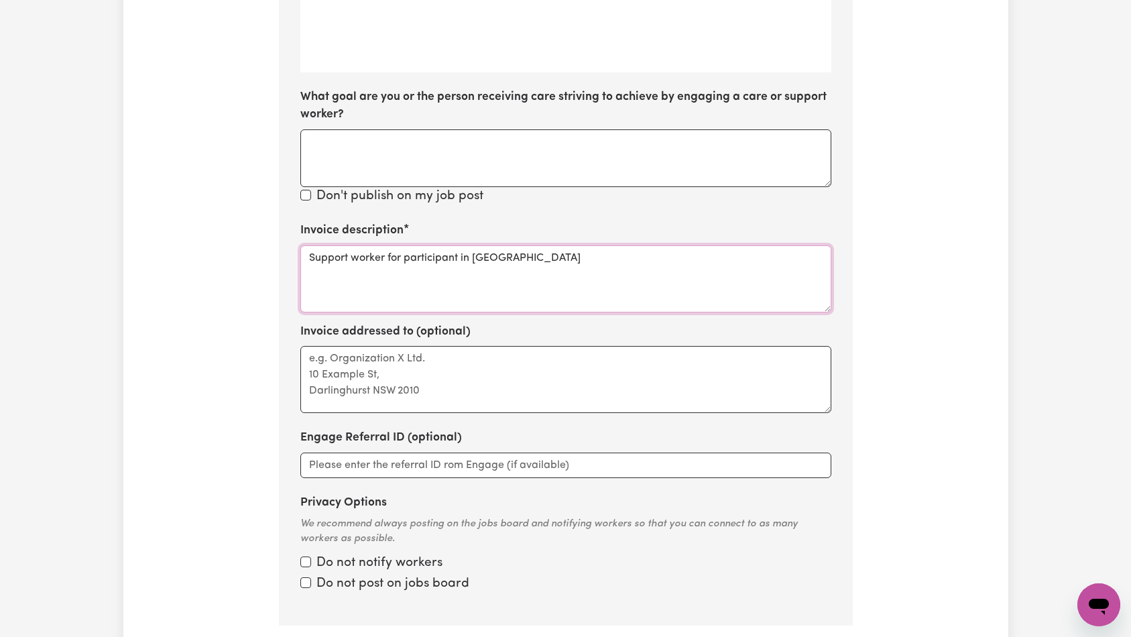
scroll to position [789, 0]
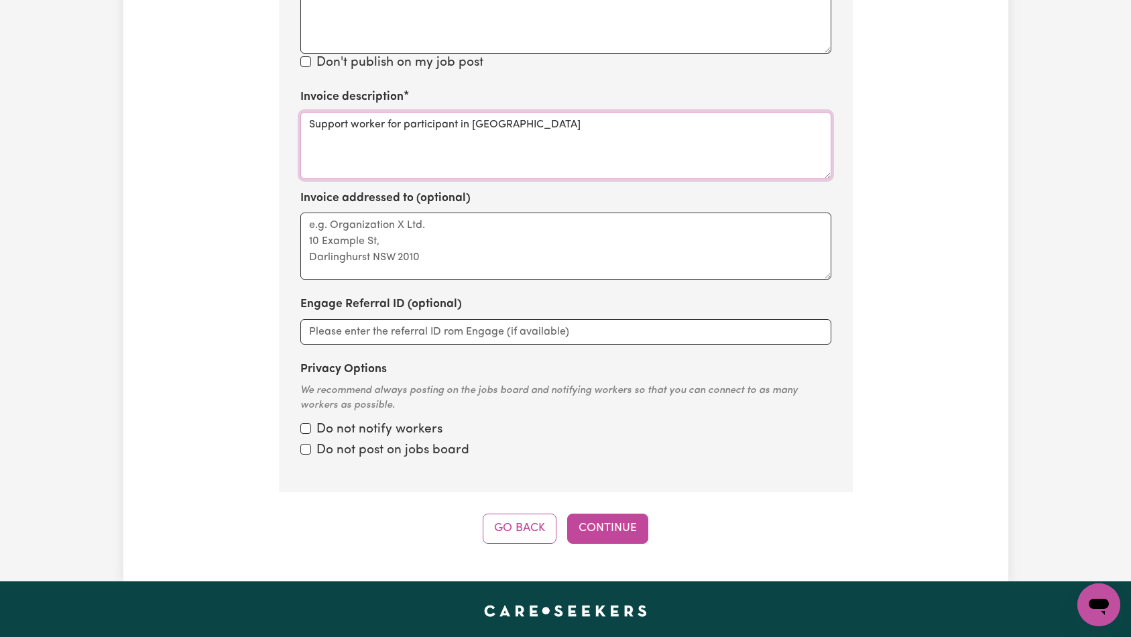
type textarea "Support worker for participant in [GEOGRAPHIC_DATA]"
click at [516, 433] on div "Do not notify workers" at bounding box center [565, 429] width 531 height 19
click at [304, 449] on input "Privacy Options" at bounding box center [305, 449] width 11 height 11
checkbox input "true"
click at [303, 426] on input "Privacy Options" at bounding box center [305, 428] width 11 height 11
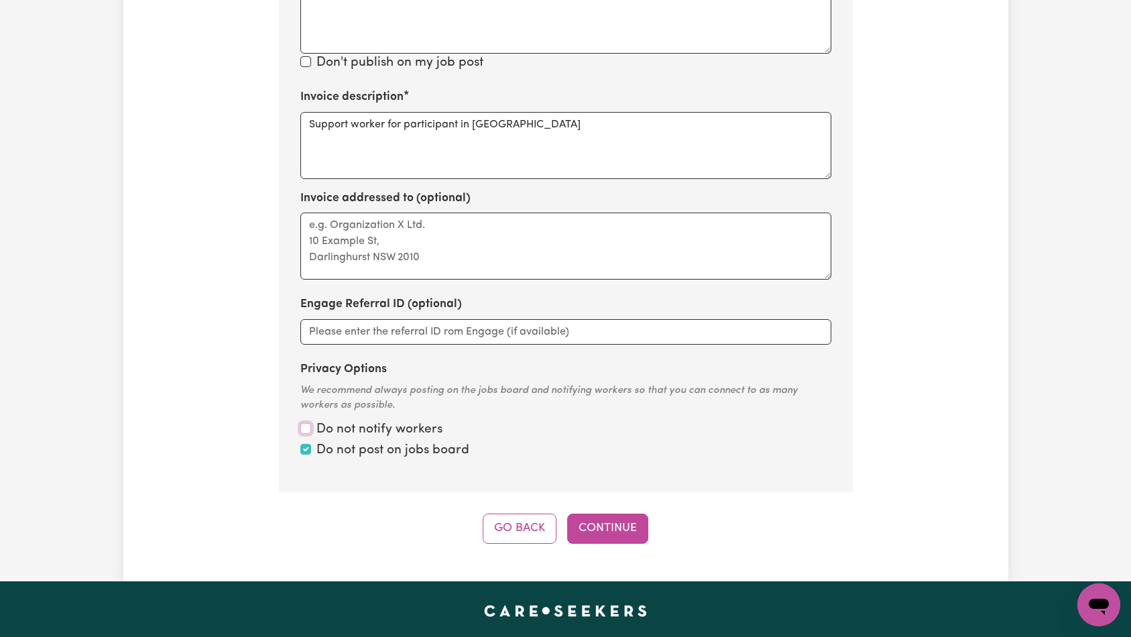
checkbox input "true"
click at [724, 428] on div "Do not notify workers" at bounding box center [565, 429] width 531 height 19
drag, startPoint x: 736, startPoint y: 490, endPoint x: 715, endPoint y: 496, distance: 21.6
click at [606, 523] on button "Continue" at bounding box center [607, 529] width 81 height 30
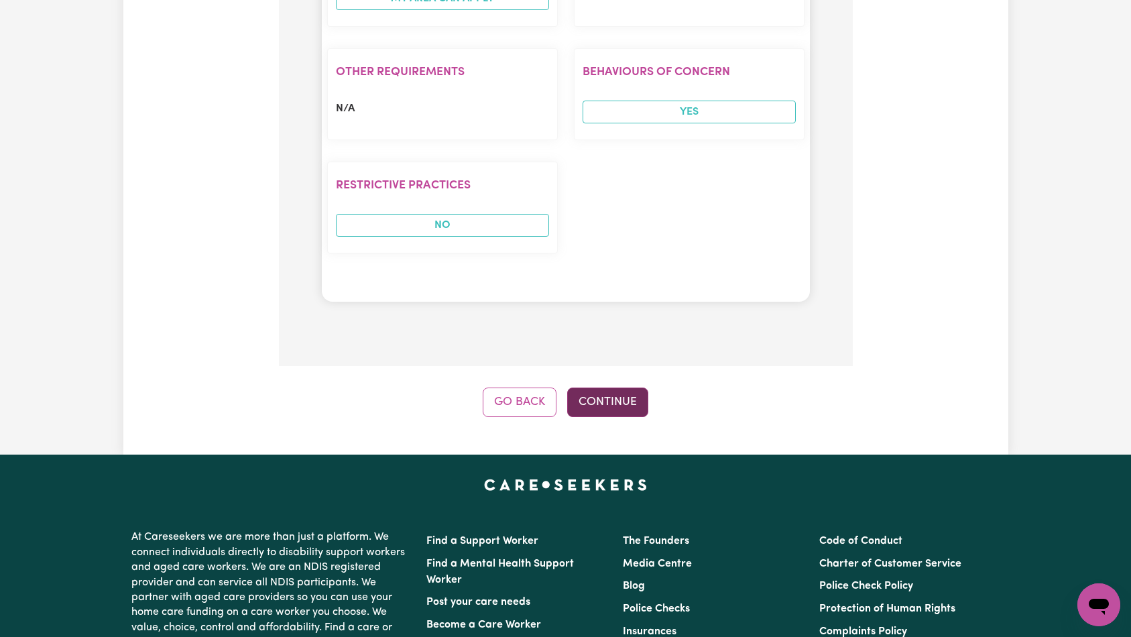
click at [612, 396] on button "Continue" at bounding box center [607, 403] width 81 height 30
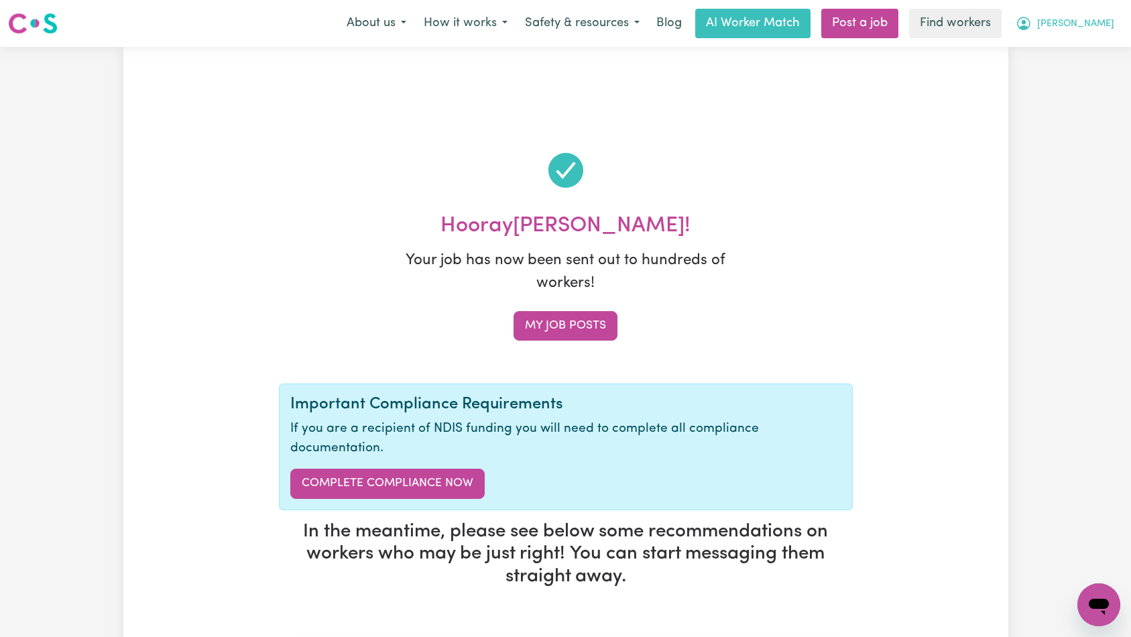
click at [1102, 25] on span "[PERSON_NAME]" at bounding box center [1075, 24] width 77 height 15
click at [1078, 26] on span "[PERSON_NAME]" at bounding box center [1075, 24] width 77 height 15
click at [1077, 56] on link "My Dashboard" at bounding box center [1070, 52] width 106 height 25
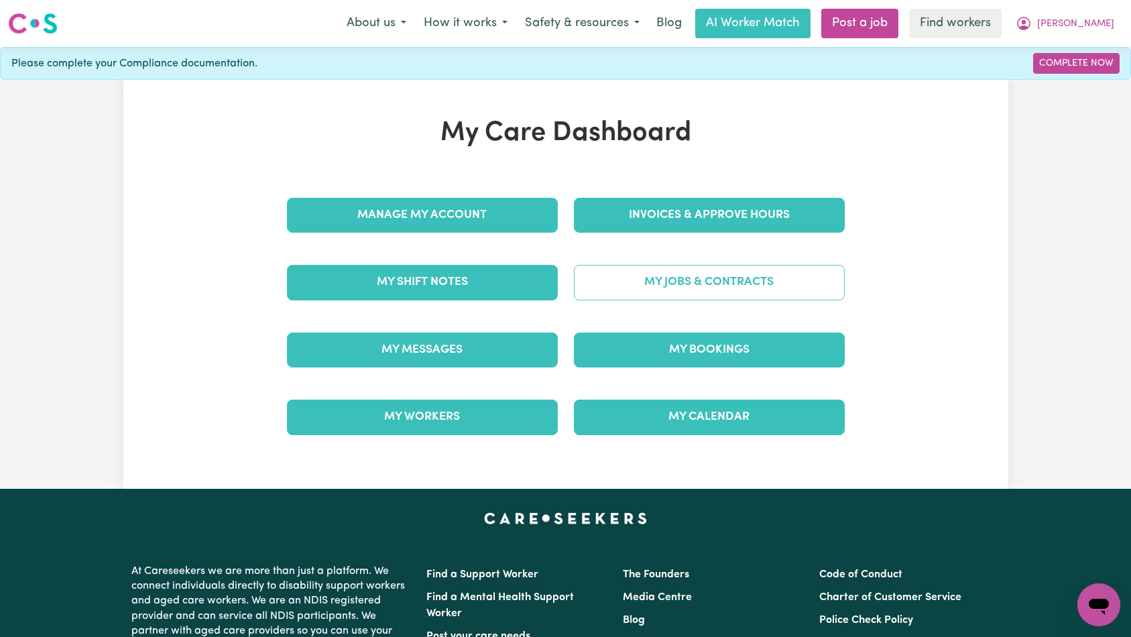
click at [744, 278] on link "My Jobs & Contracts" at bounding box center [709, 282] width 271 height 35
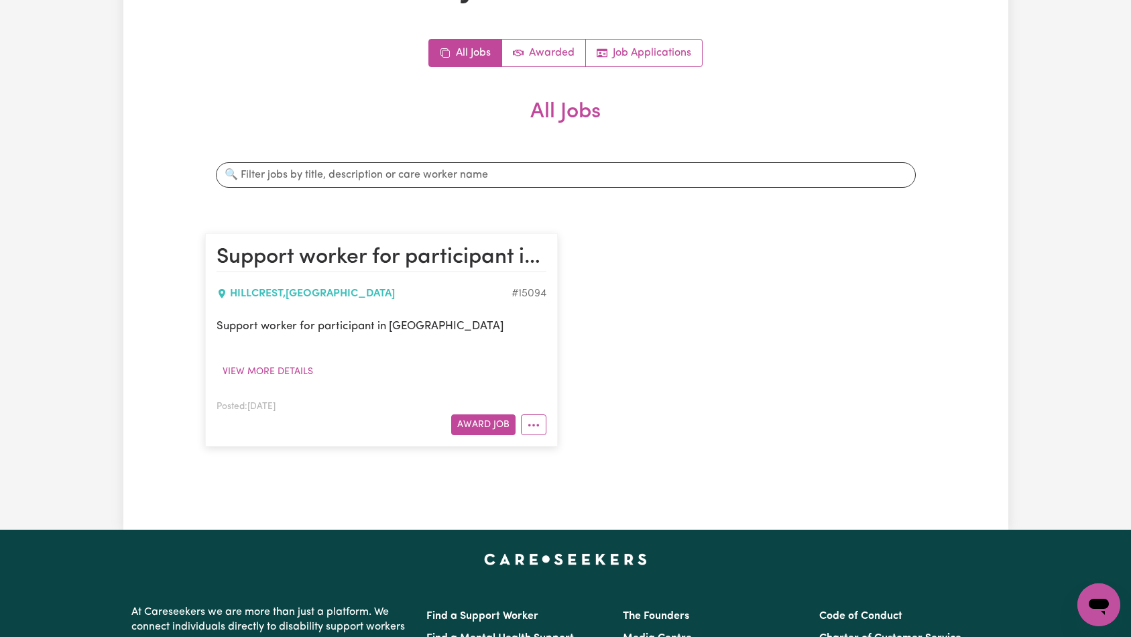
scroll to position [84, 0]
